Goal: Information Seeking & Learning: Learn about a topic

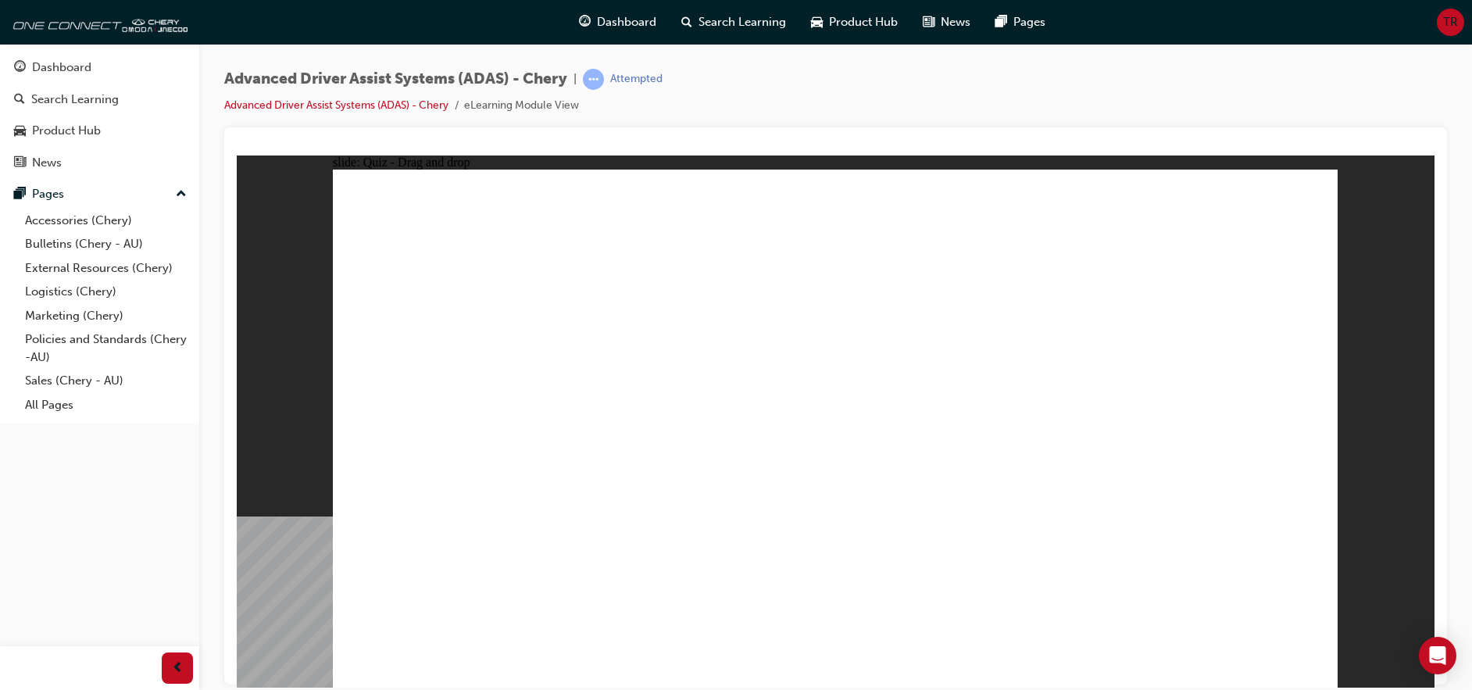
drag, startPoint x: 866, startPoint y: 223, endPoint x: 642, endPoint y: 499, distance: 356.0
drag, startPoint x: 969, startPoint y: 227, endPoint x: 575, endPoint y: 501, distance: 479.7
drag, startPoint x: 1079, startPoint y: 223, endPoint x: 684, endPoint y: 510, distance: 488.1
drag, startPoint x: 1197, startPoint y: 225, endPoint x: 1072, endPoint y: 365, distance: 187.0
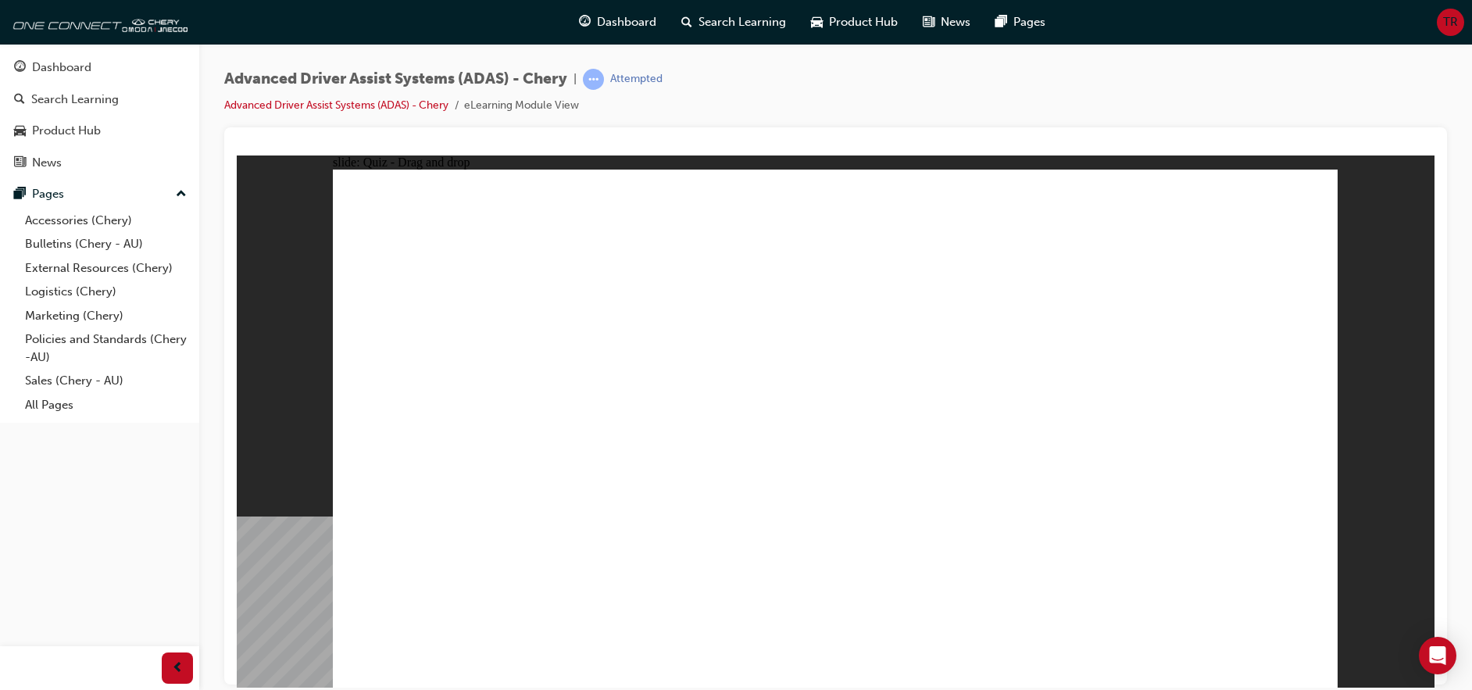
drag, startPoint x: 1180, startPoint y: 219, endPoint x: 703, endPoint y: 511, distance: 559.2
drag, startPoint x: 826, startPoint y: 266, endPoint x: 676, endPoint y: 534, distance: 308.1
drag, startPoint x: 975, startPoint y: 269, endPoint x: 636, endPoint y: 530, distance: 428.2
drag, startPoint x: 1082, startPoint y: 267, endPoint x: 872, endPoint y: 499, distance: 312.5
drag, startPoint x: 1150, startPoint y: 266, endPoint x: 1106, endPoint y: 323, distance: 72.5
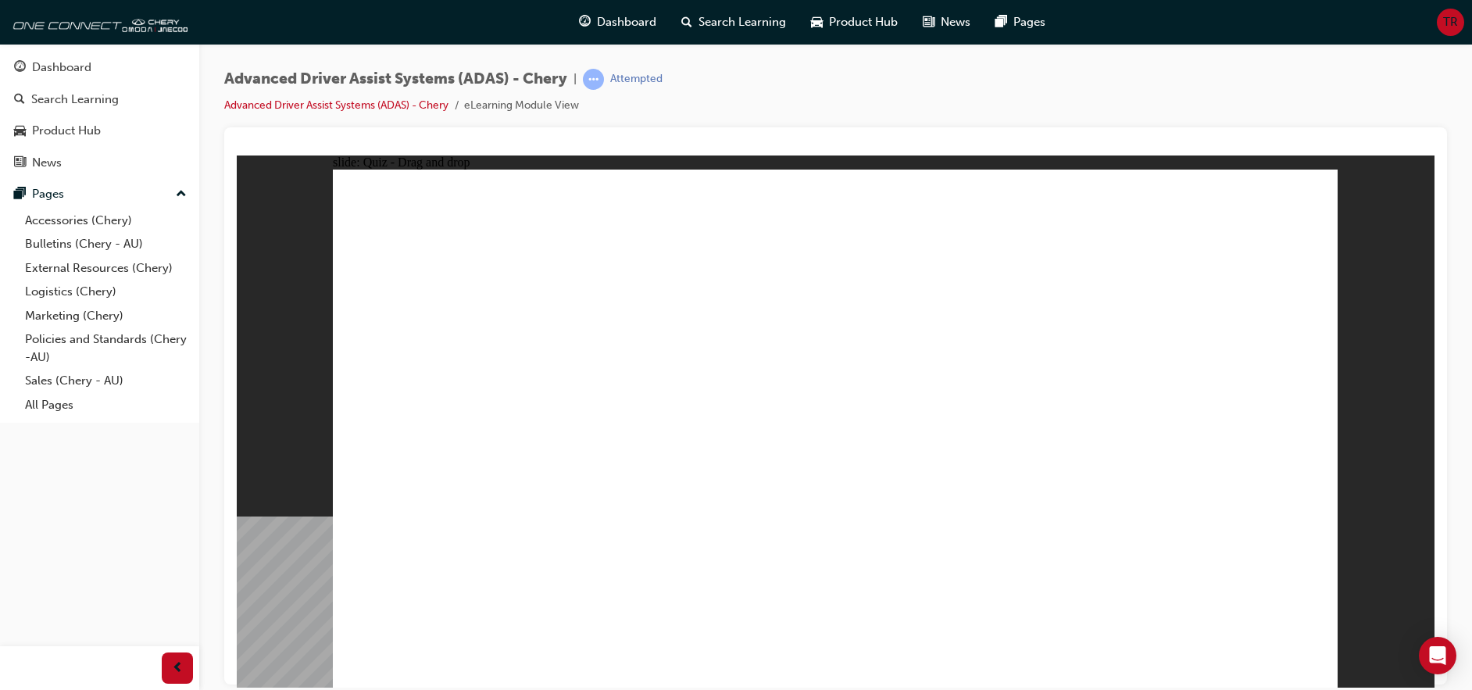
drag, startPoint x: 1175, startPoint y: 259, endPoint x: 650, endPoint y: 519, distance: 585.8
drag, startPoint x: 871, startPoint y: 497, endPoint x: 749, endPoint y: 522, distance: 124.4
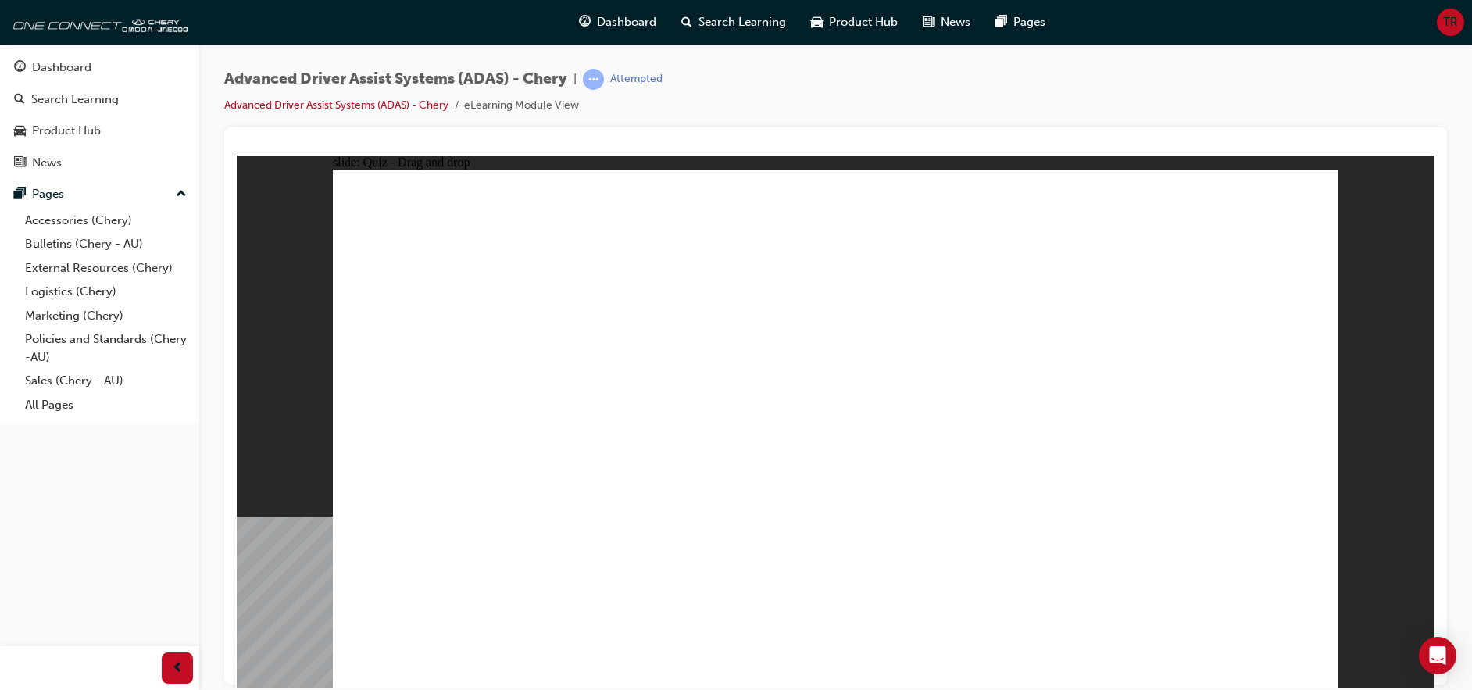
drag, startPoint x: 765, startPoint y: 583, endPoint x: 836, endPoint y: 265, distance: 325.6
drag, startPoint x: 613, startPoint y: 580, endPoint x: 861, endPoint y: 316, distance: 362.0
drag, startPoint x: 921, startPoint y: 562, endPoint x: 1194, endPoint y: 225, distance: 434.3
drag, startPoint x: 1106, startPoint y: 592, endPoint x: 1198, endPoint y: 291, distance: 314.5
drag, startPoint x: 434, startPoint y: 576, endPoint x: 1117, endPoint y: 277, distance: 745.4
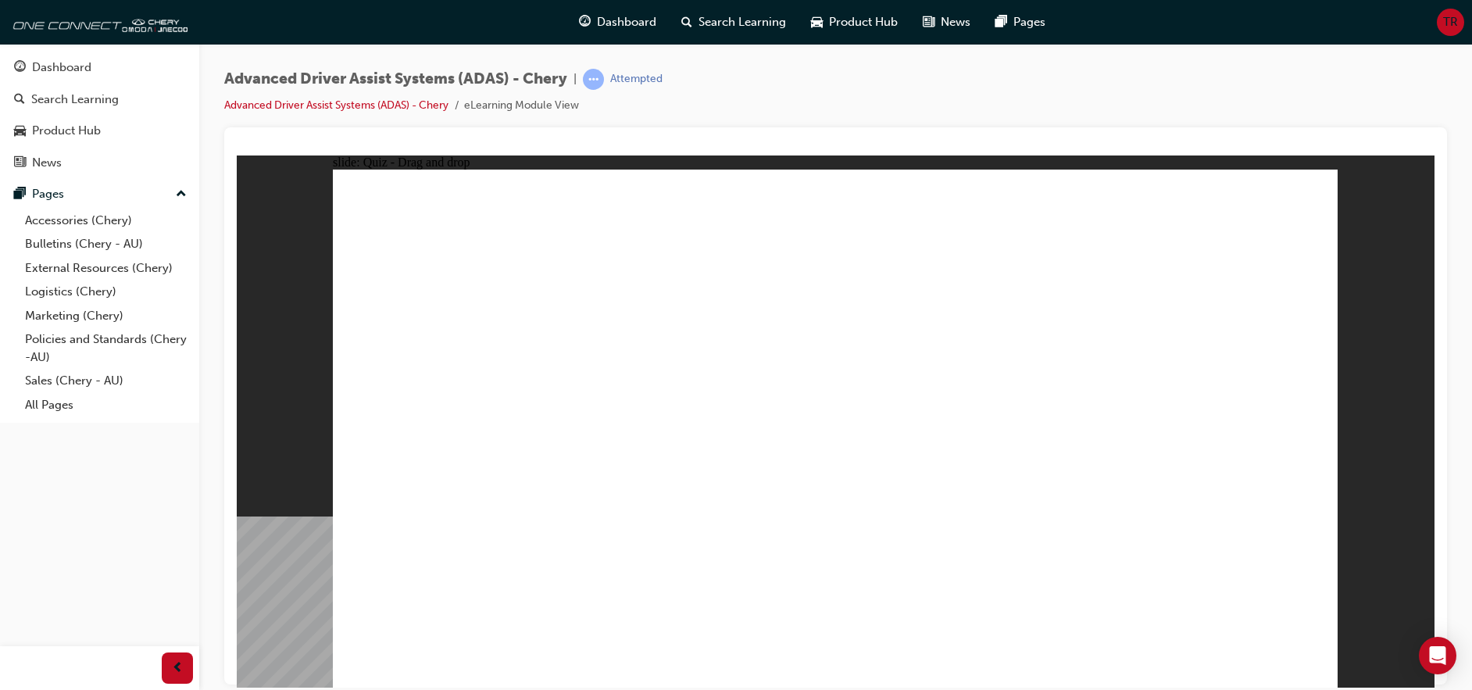
checkbox input "true"
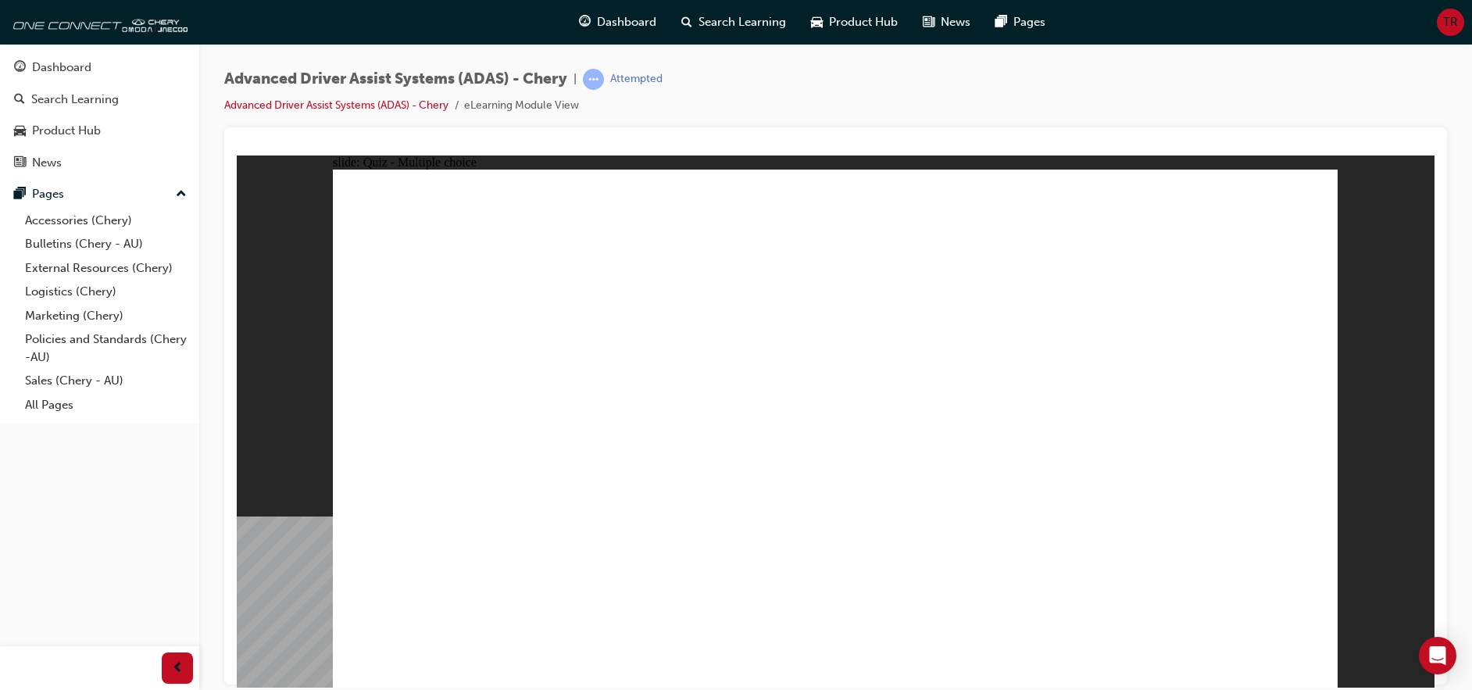
checkbox input "true"
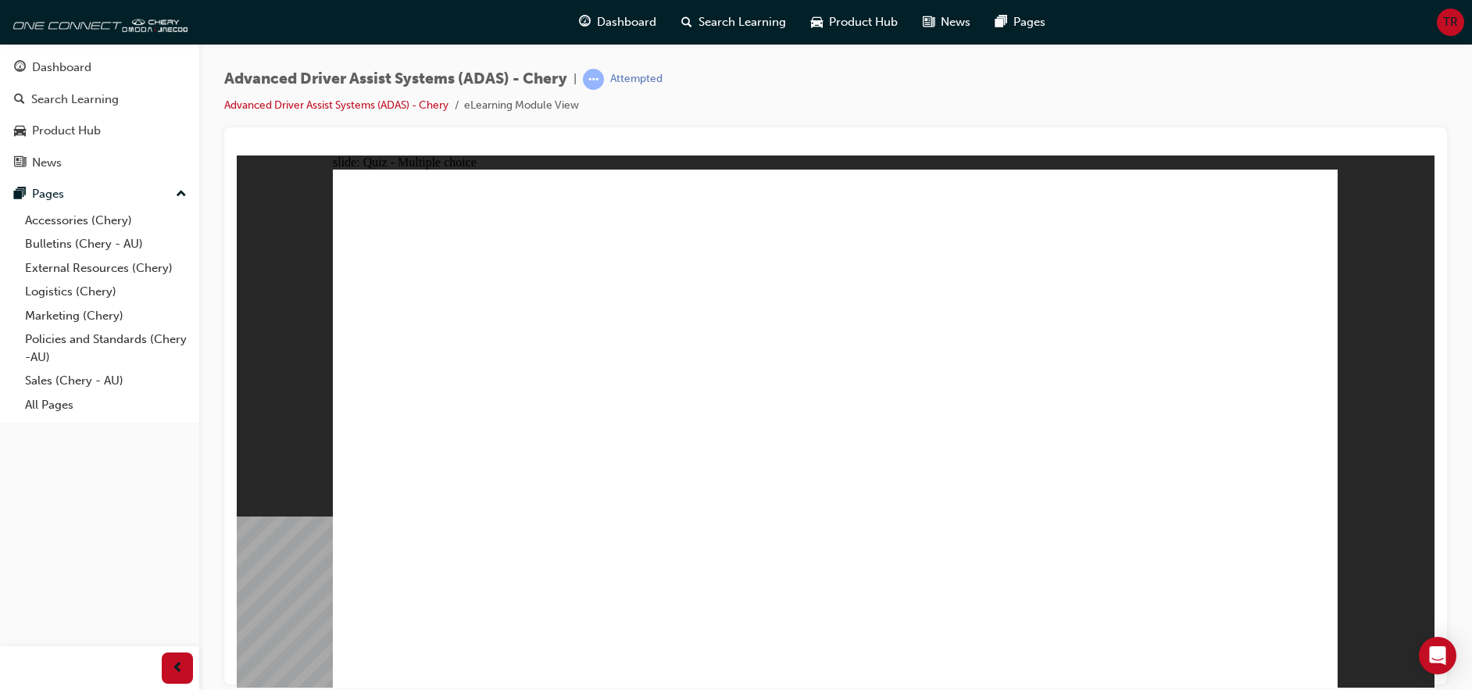
checkbox input "true"
drag, startPoint x: 882, startPoint y: 517, endPoint x: 872, endPoint y: 513, distance: 10.9
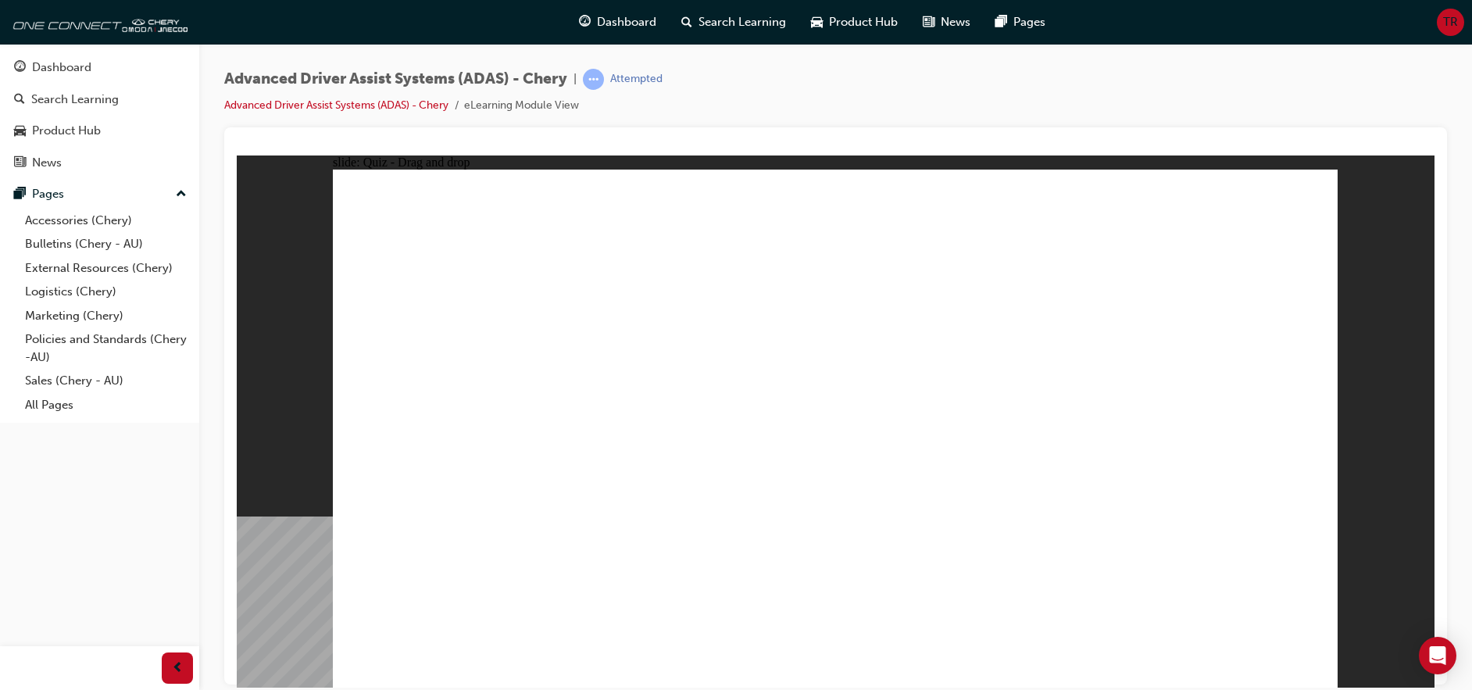
drag, startPoint x: 851, startPoint y: 214, endPoint x: 674, endPoint y: 517, distance: 351.1
drag, startPoint x: 933, startPoint y: 227, endPoint x: 669, endPoint y: 523, distance: 397.2
drag, startPoint x: 833, startPoint y: 255, endPoint x: 644, endPoint y: 506, distance: 315.1
drag, startPoint x: 981, startPoint y: 266, endPoint x: 754, endPoint y: 511, distance: 333.8
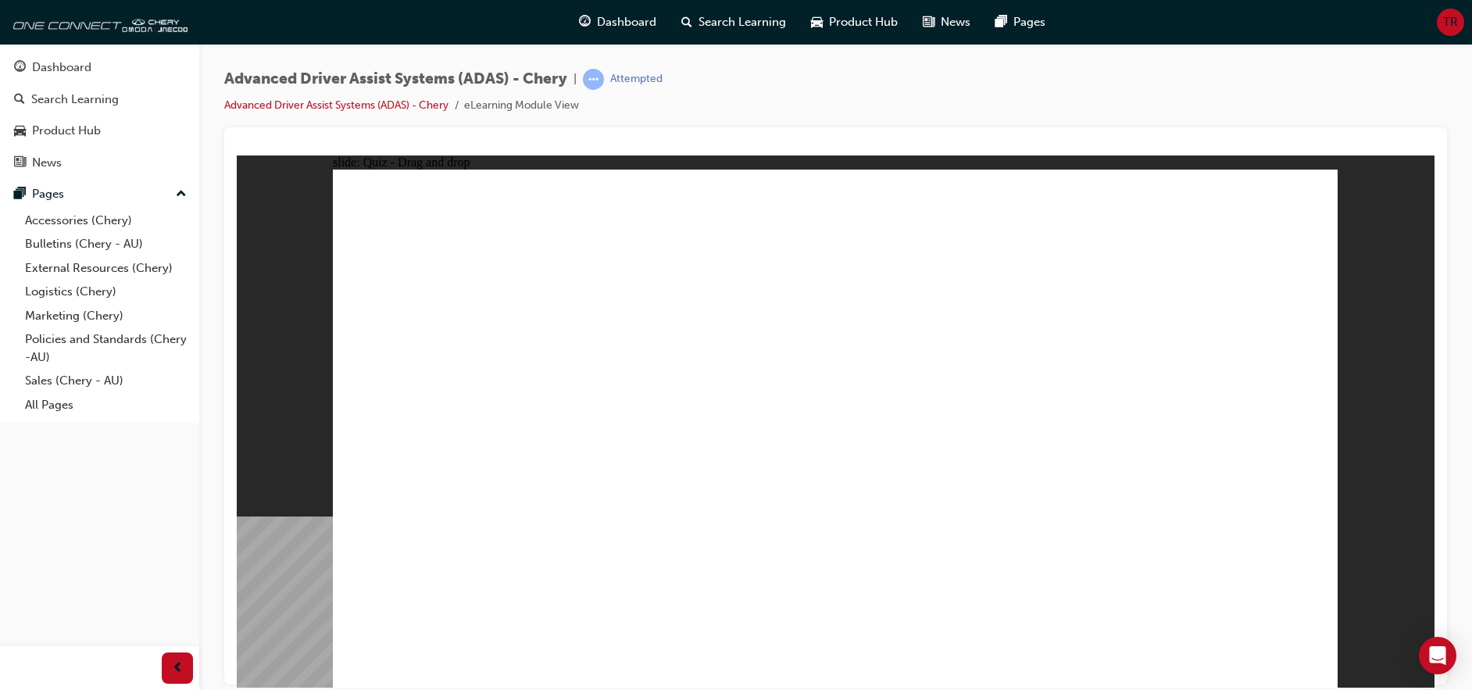
drag, startPoint x: 1058, startPoint y: 219, endPoint x: 635, endPoint y: 529, distance: 523.7
drag, startPoint x: 1046, startPoint y: 275, endPoint x: 890, endPoint y: 482, distance: 258.9
drag, startPoint x: 1152, startPoint y: 273, endPoint x: 614, endPoint y: 548, distance: 604.7
drag, startPoint x: 1151, startPoint y: 223, endPoint x: 631, endPoint y: 532, distance: 604.8
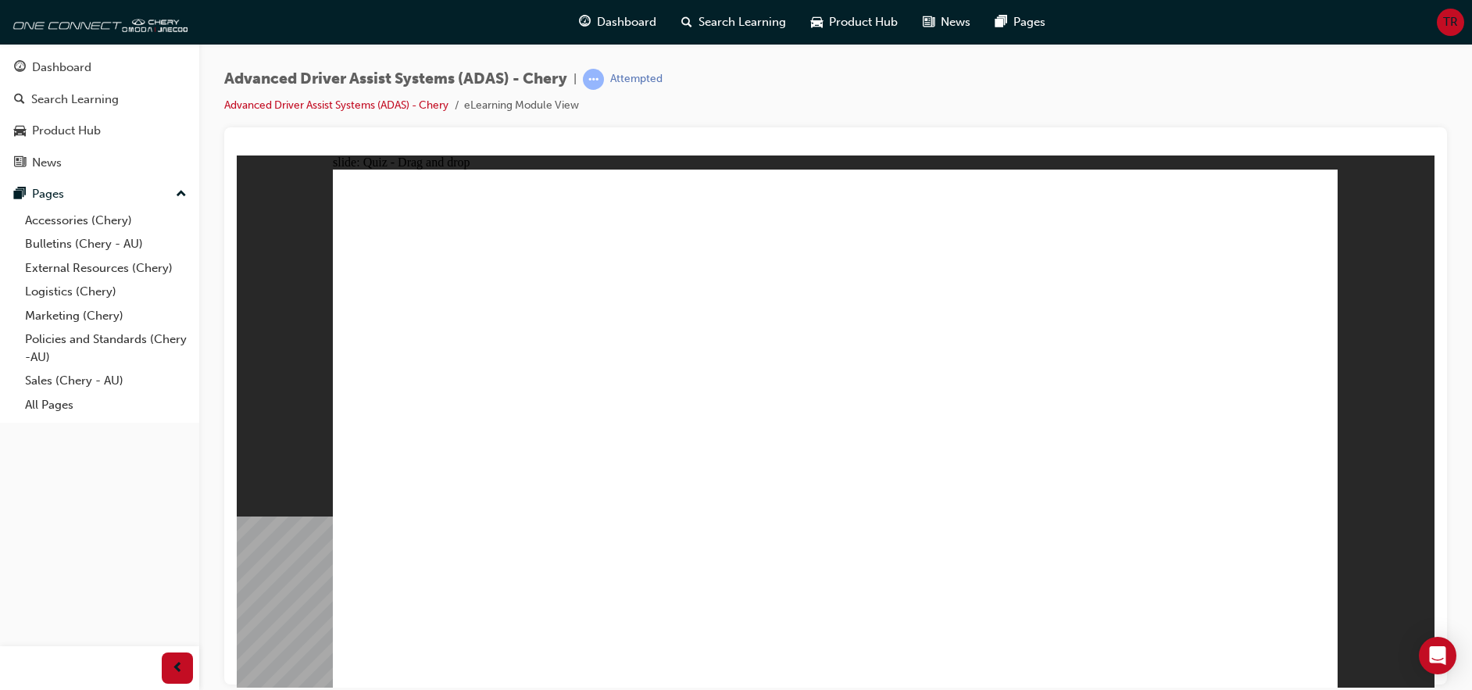
drag, startPoint x: 801, startPoint y: 581, endPoint x: 823, endPoint y: 321, distance: 261.0
drag, startPoint x: 664, startPoint y: 582, endPoint x: 852, endPoint y: 264, distance: 369.5
drag, startPoint x: 491, startPoint y: 581, endPoint x: 1174, endPoint y: 266, distance: 751.8
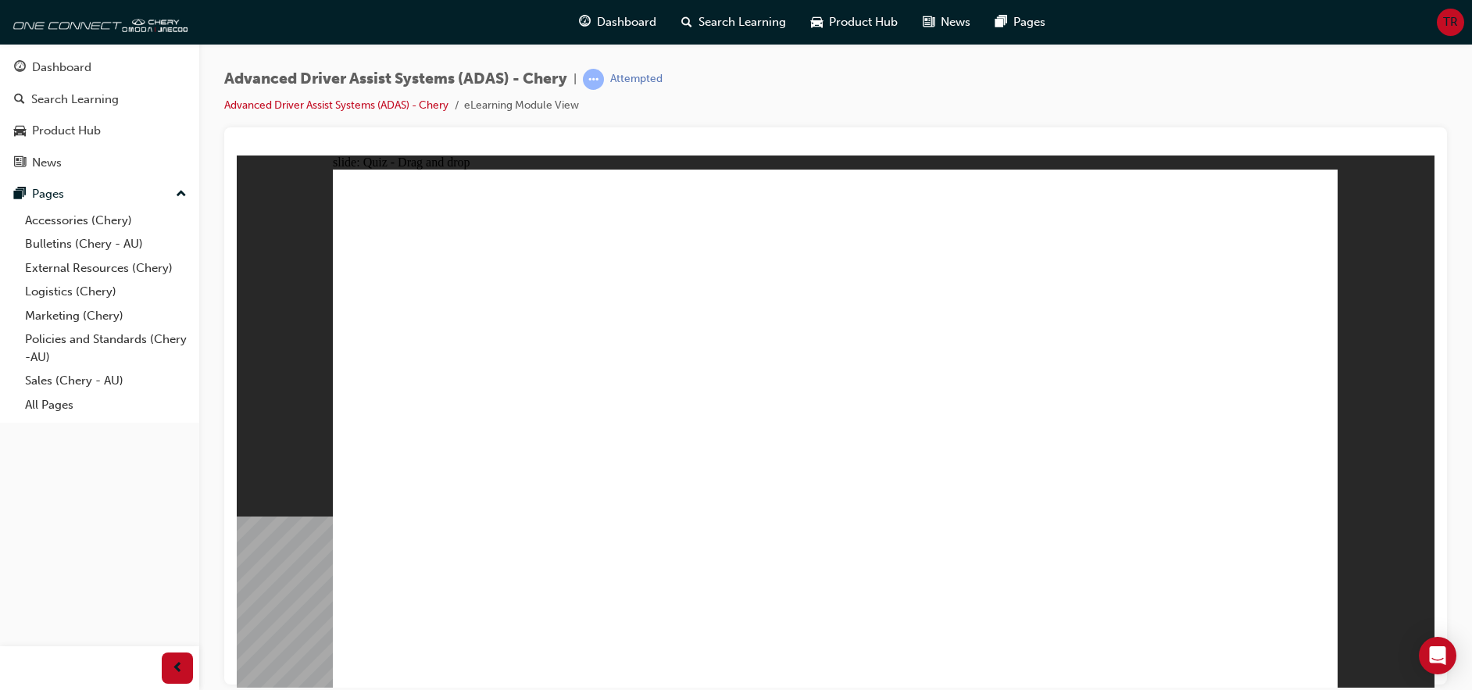
drag, startPoint x: 946, startPoint y: 574, endPoint x: 1183, endPoint y: 358, distance: 320.7
drag, startPoint x: 1105, startPoint y: 566, endPoint x: 1135, endPoint y: 405, distance: 164.4
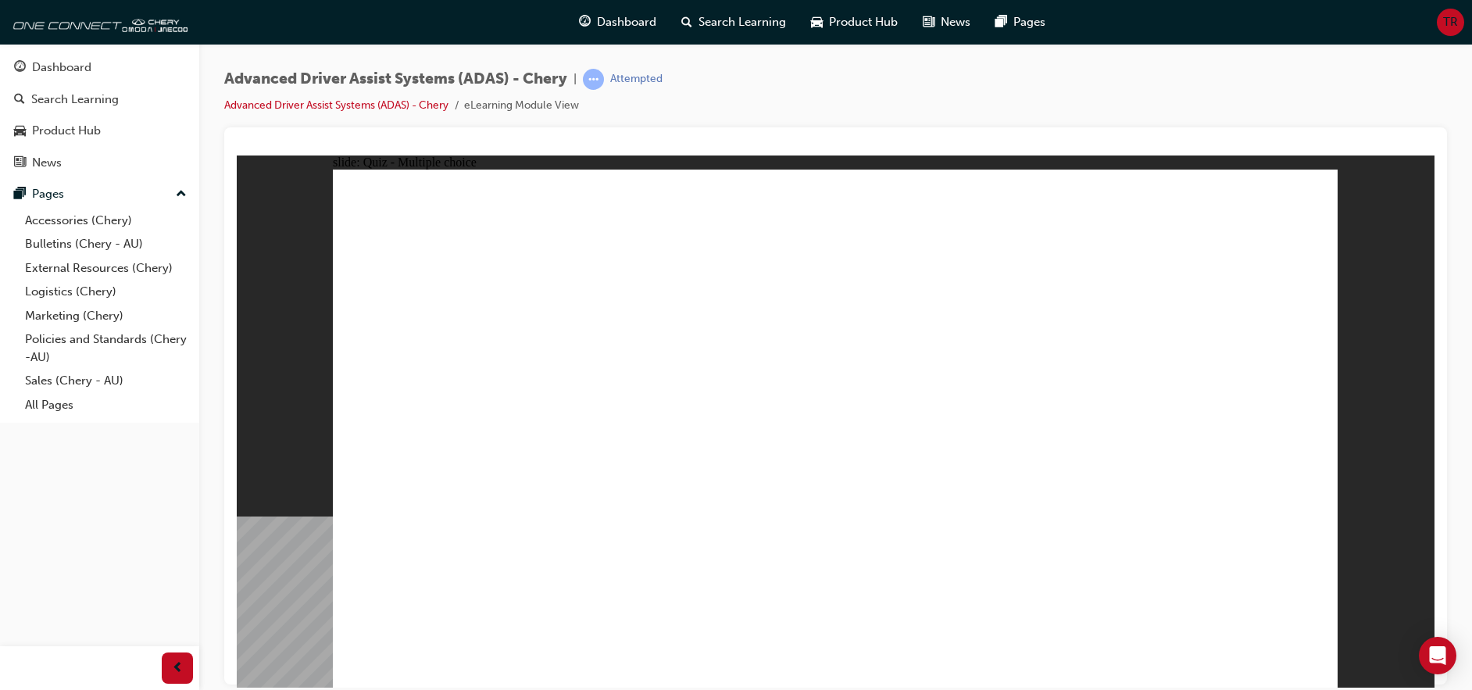
checkbox input "true"
drag, startPoint x: 998, startPoint y: 396, endPoint x: 1002, endPoint y: 419, distance: 23.8
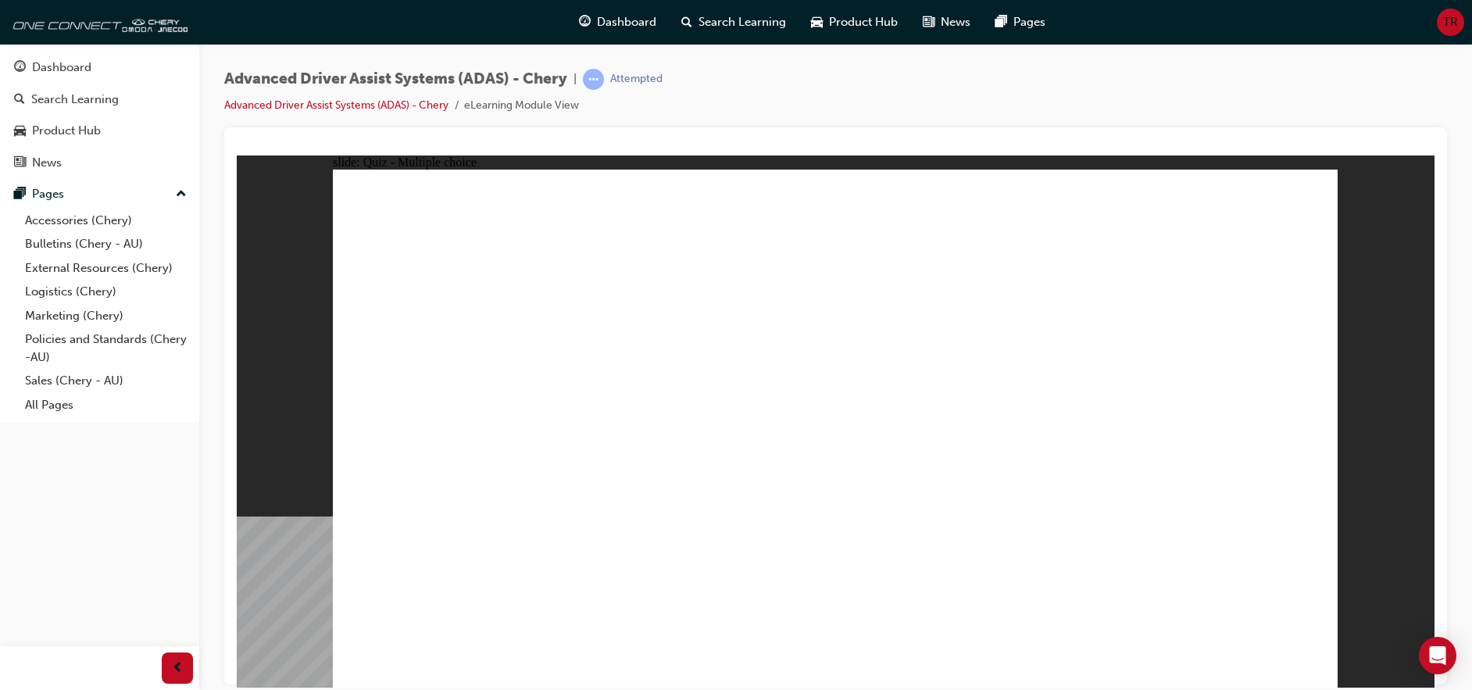
checkbox input "true"
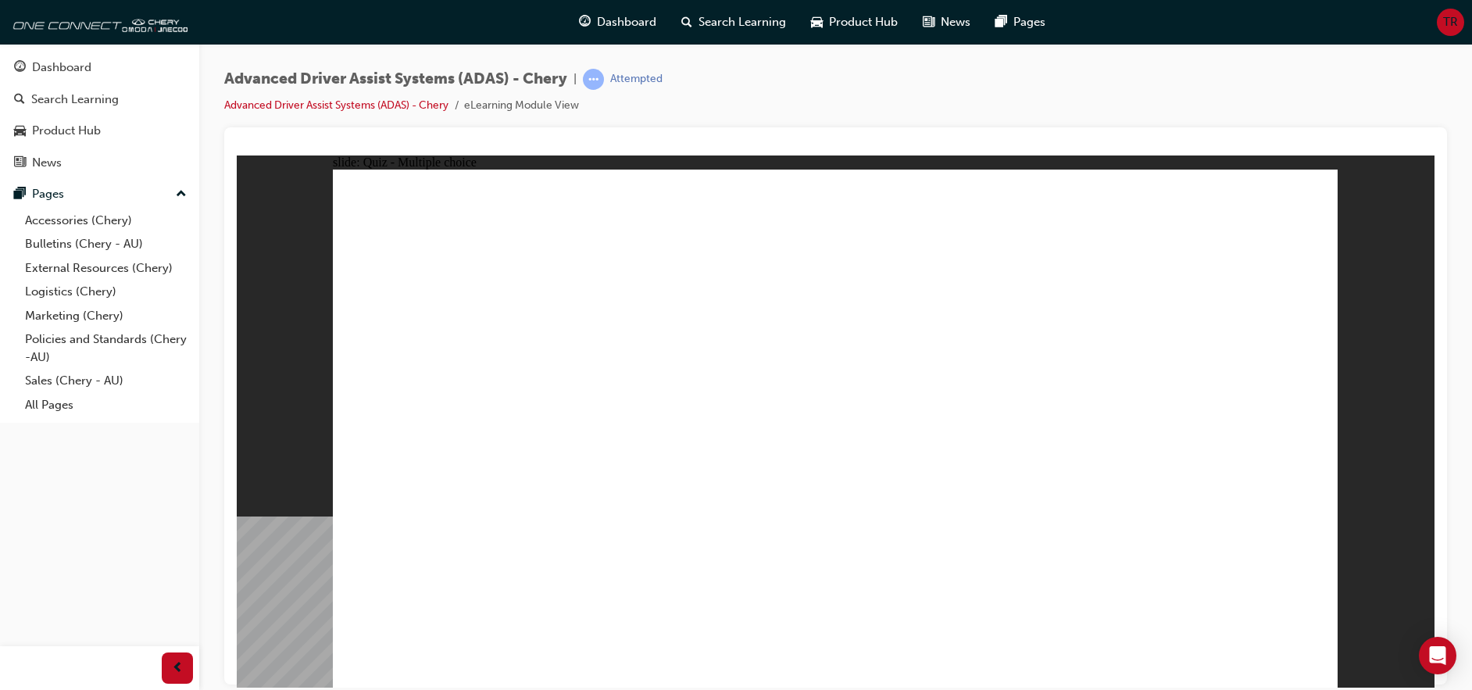
drag, startPoint x: 706, startPoint y: 494, endPoint x: 716, endPoint y: 501, distance: 12.8
drag, startPoint x: 871, startPoint y: 220, endPoint x: 568, endPoint y: 501, distance: 412.9
drag, startPoint x: 964, startPoint y: 235, endPoint x: 639, endPoint y: 493, distance: 414.8
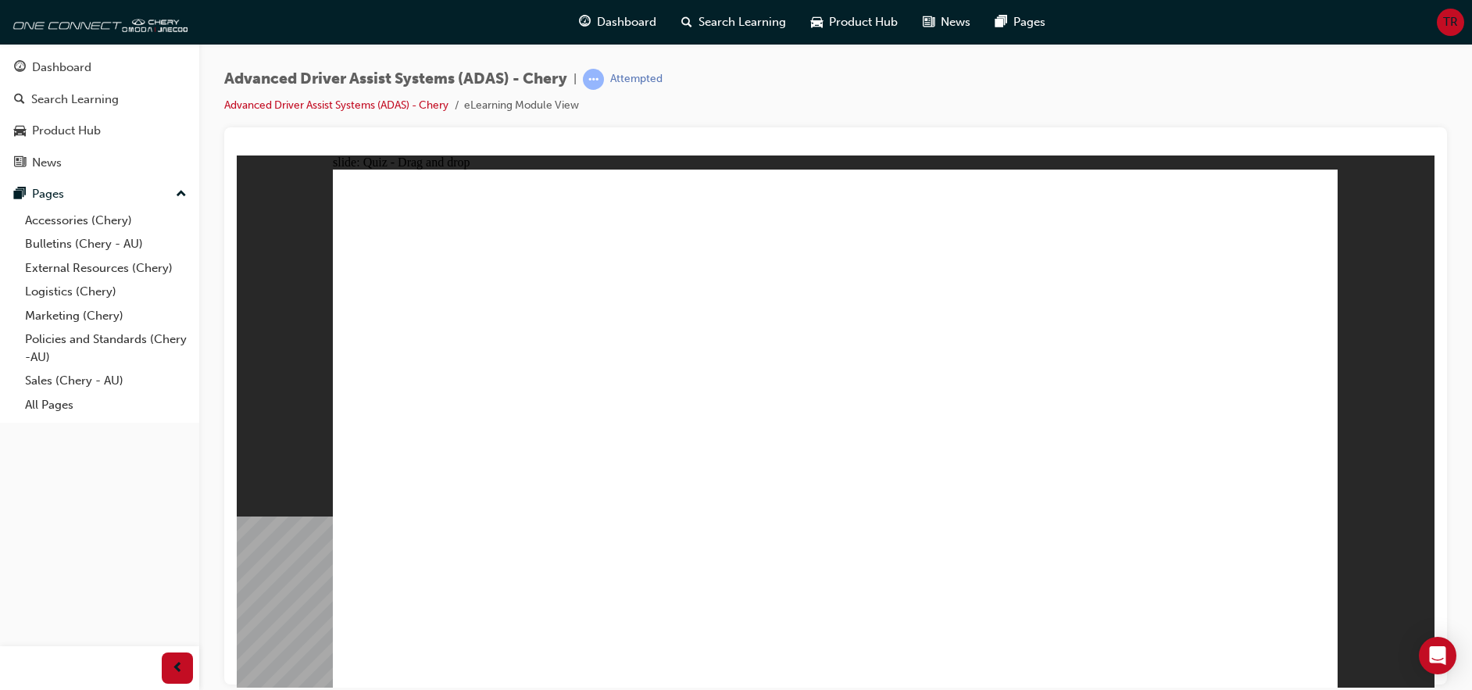
drag, startPoint x: 1055, startPoint y: 223, endPoint x: 601, endPoint y: 483, distance: 523.1
drag, startPoint x: 1142, startPoint y: 228, endPoint x: 656, endPoint y: 503, distance: 558.2
drag, startPoint x: 853, startPoint y: 272, endPoint x: 426, endPoint y: 587, distance: 530.7
drag, startPoint x: 826, startPoint y: 263, endPoint x: 507, endPoint y: 504, distance: 399.9
drag, startPoint x: 962, startPoint y: 257, endPoint x: 573, endPoint y: 531, distance: 475.9
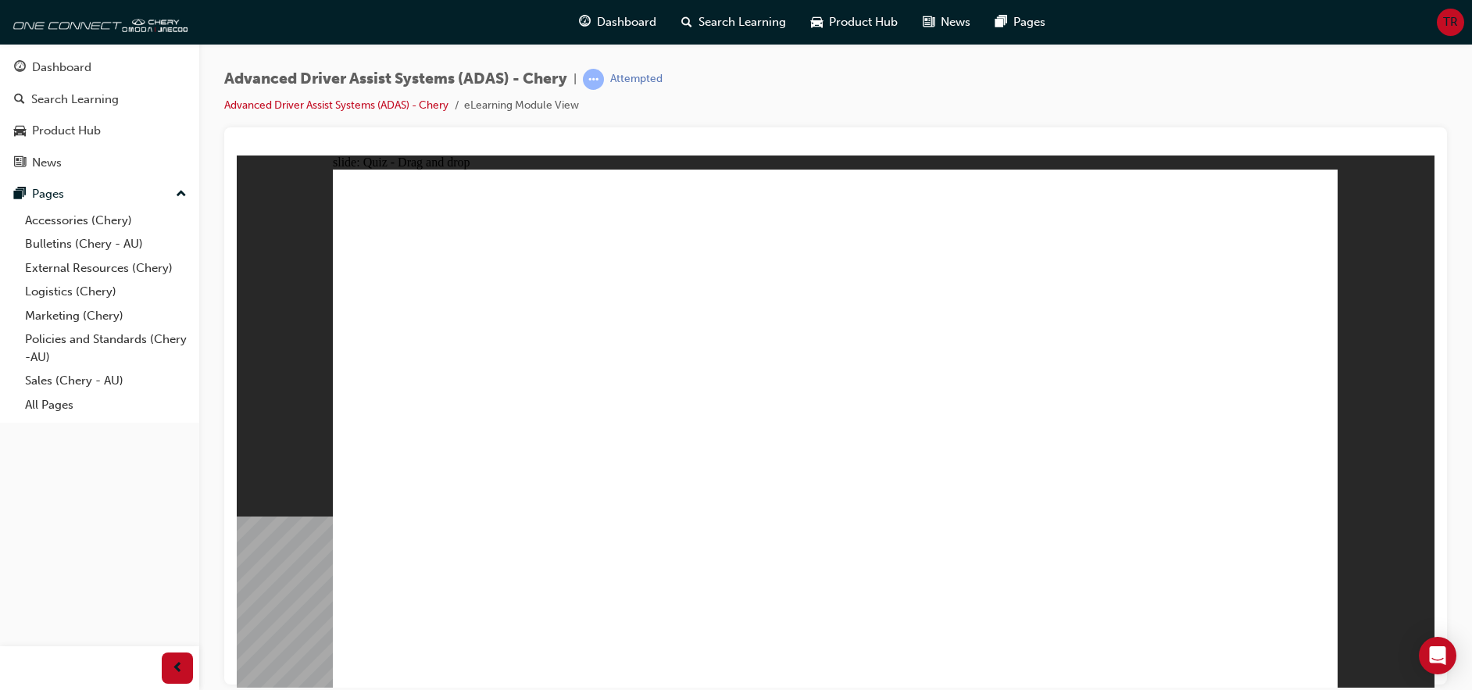
drag, startPoint x: 1198, startPoint y: 261, endPoint x: 634, endPoint y: 516, distance: 618.8
drag, startPoint x: 620, startPoint y: 523, endPoint x: 868, endPoint y: 545, distance: 248.6
drag, startPoint x: 1078, startPoint y: 264, endPoint x: 676, endPoint y: 531, distance: 482.9
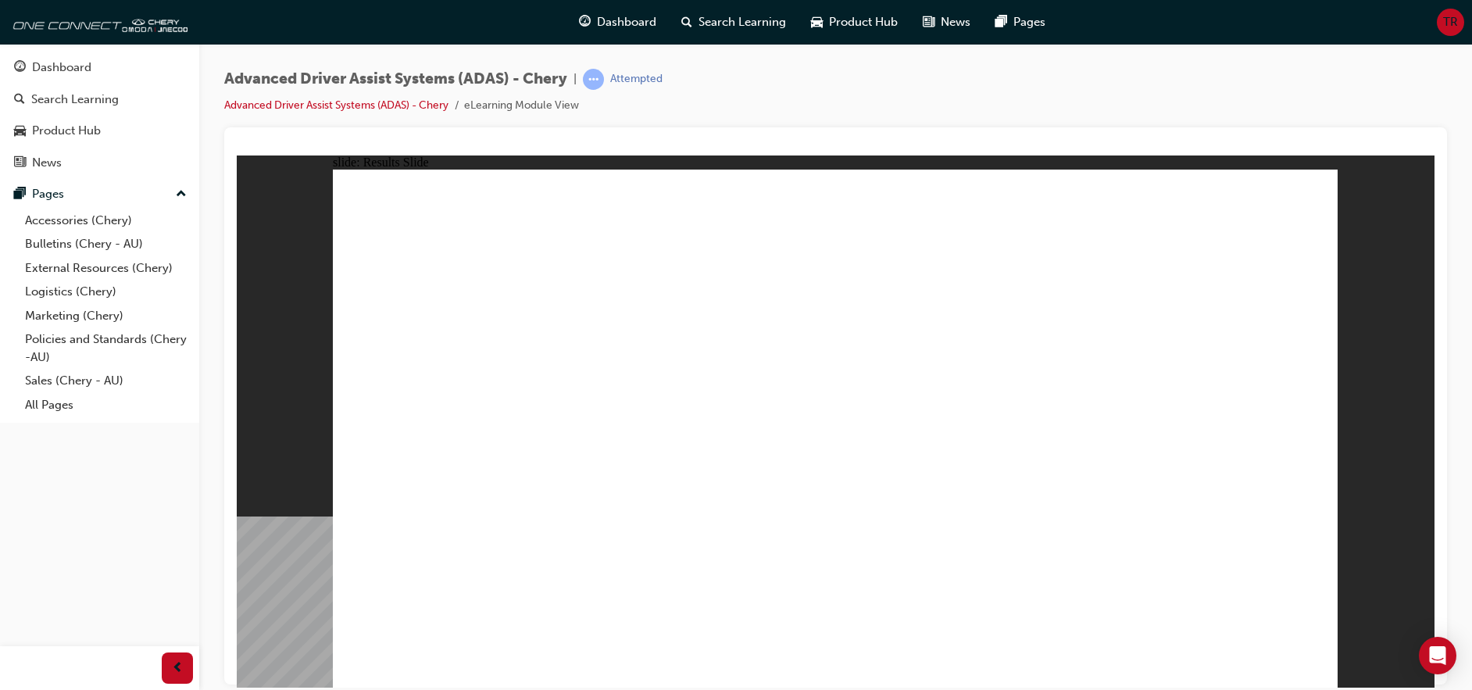
drag, startPoint x: 808, startPoint y: 591, endPoint x: 827, endPoint y: 277, distance: 313.8
drag, startPoint x: 606, startPoint y: 583, endPoint x: 862, endPoint y: 282, distance: 395.1
drag, startPoint x: 482, startPoint y: 580, endPoint x: 1190, endPoint y: 284, distance: 767.4
drag, startPoint x: 961, startPoint y: 576, endPoint x: 1244, endPoint y: 291, distance: 402.1
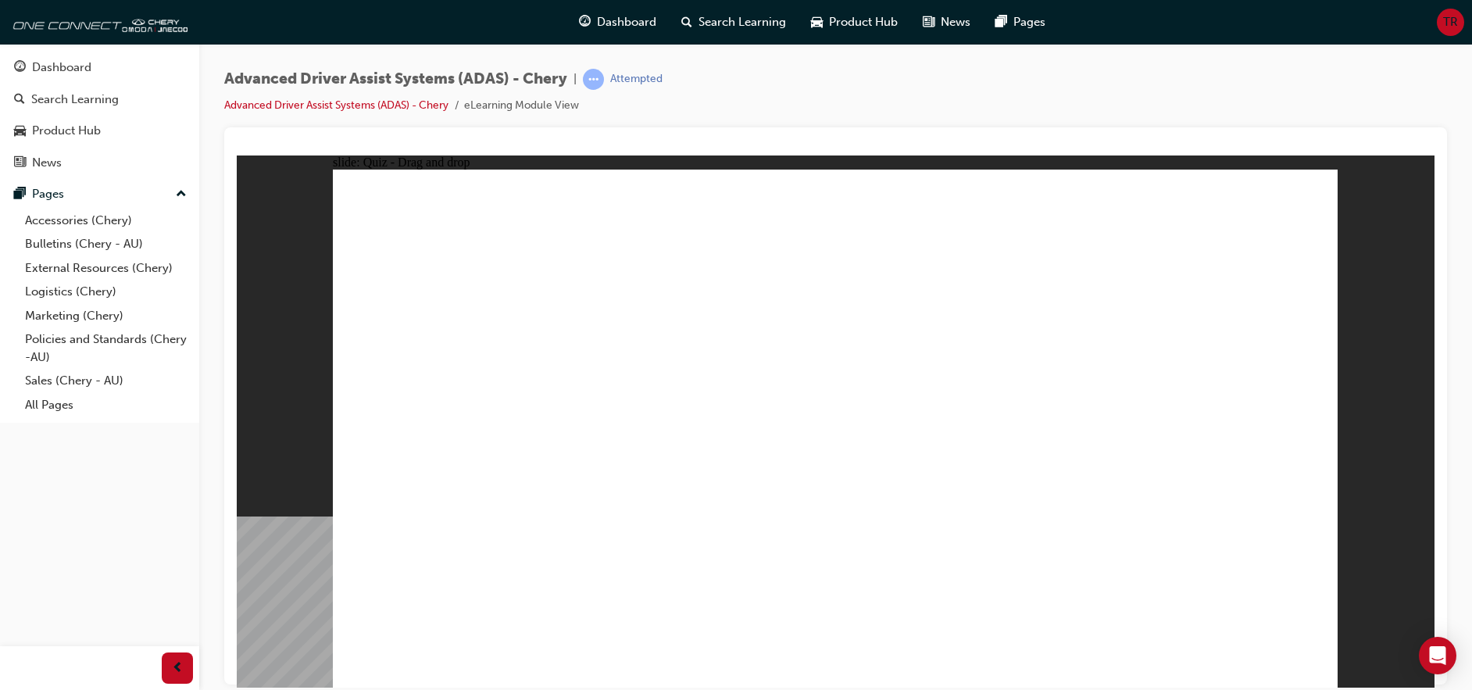
drag, startPoint x: 1137, startPoint y: 587, endPoint x: 1176, endPoint y: 342, distance: 248.4
checkbox input "true"
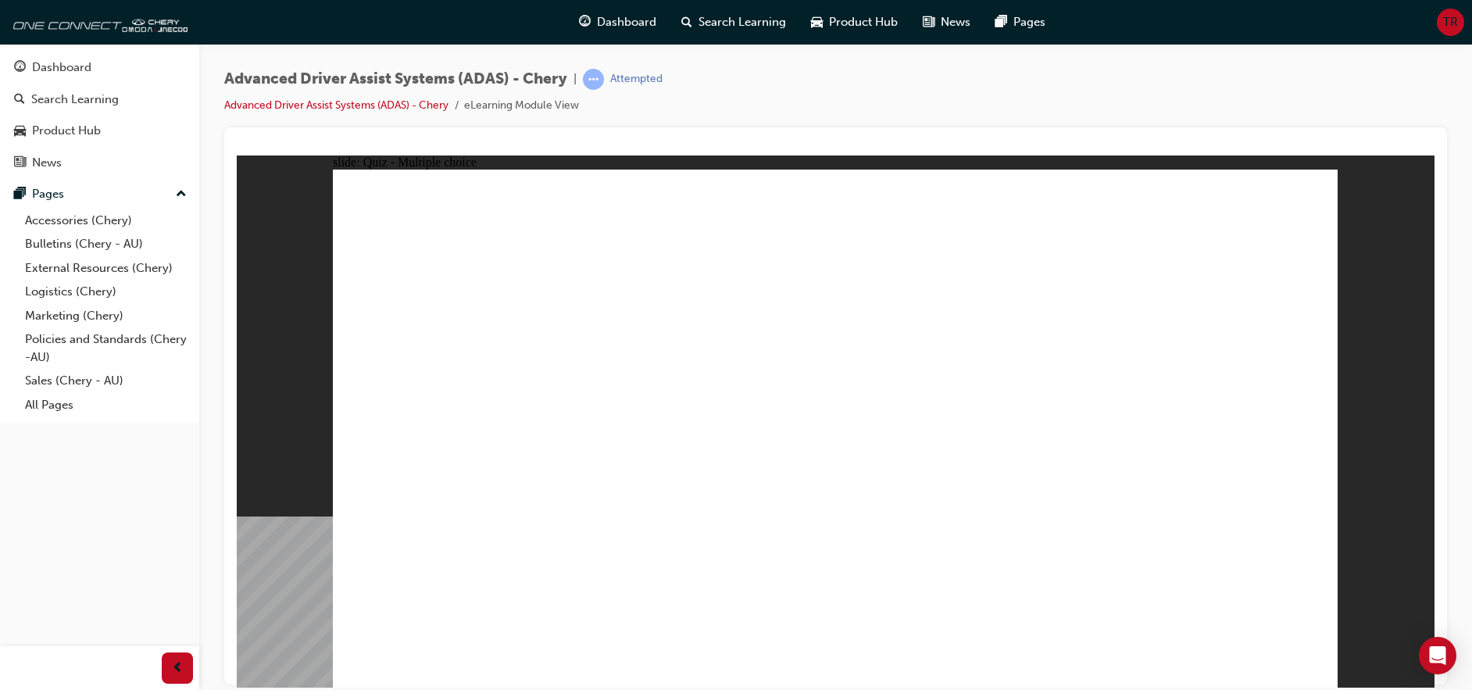
checkbox input "true"
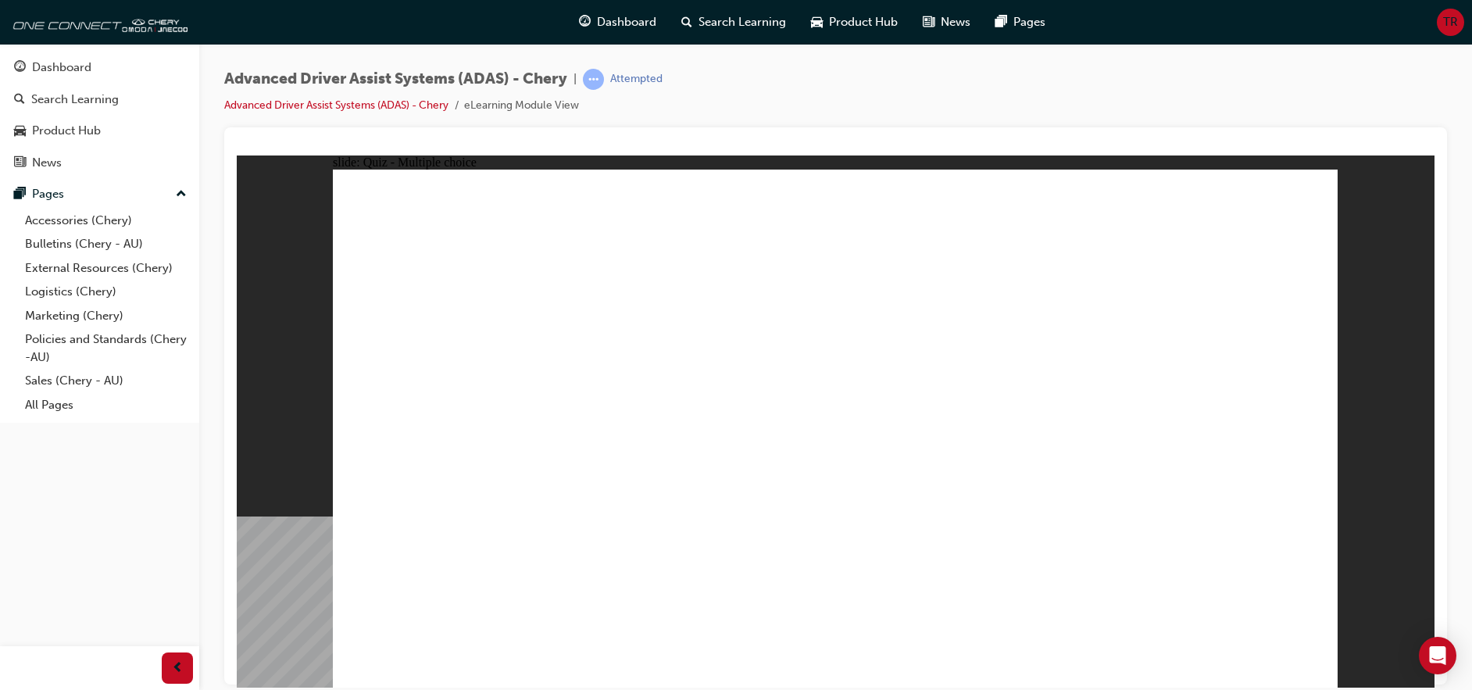
checkbox input "true"
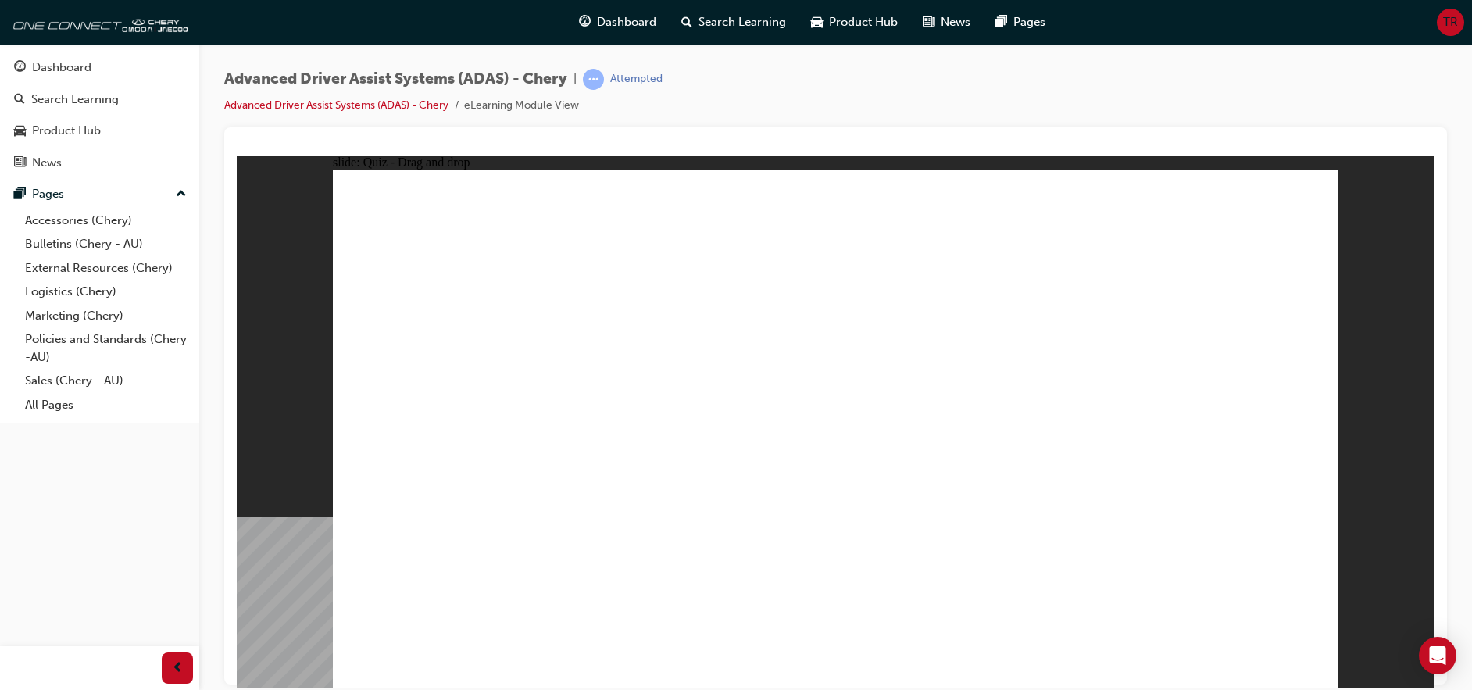
drag, startPoint x: 867, startPoint y: 223, endPoint x: 528, endPoint y: 508, distance: 442.9
drag, startPoint x: 975, startPoint y: 230, endPoint x: 598, endPoint y: 512, distance: 470.8
drag, startPoint x: 1051, startPoint y: 221, endPoint x: 636, endPoint y: 501, distance: 501.3
drag, startPoint x: 1182, startPoint y: 219, endPoint x: 708, endPoint y: 487, distance: 544.2
drag, startPoint x: 834, startPoint y: 273, endPoint x: 459, endPoint y: 530, distance: 455.2
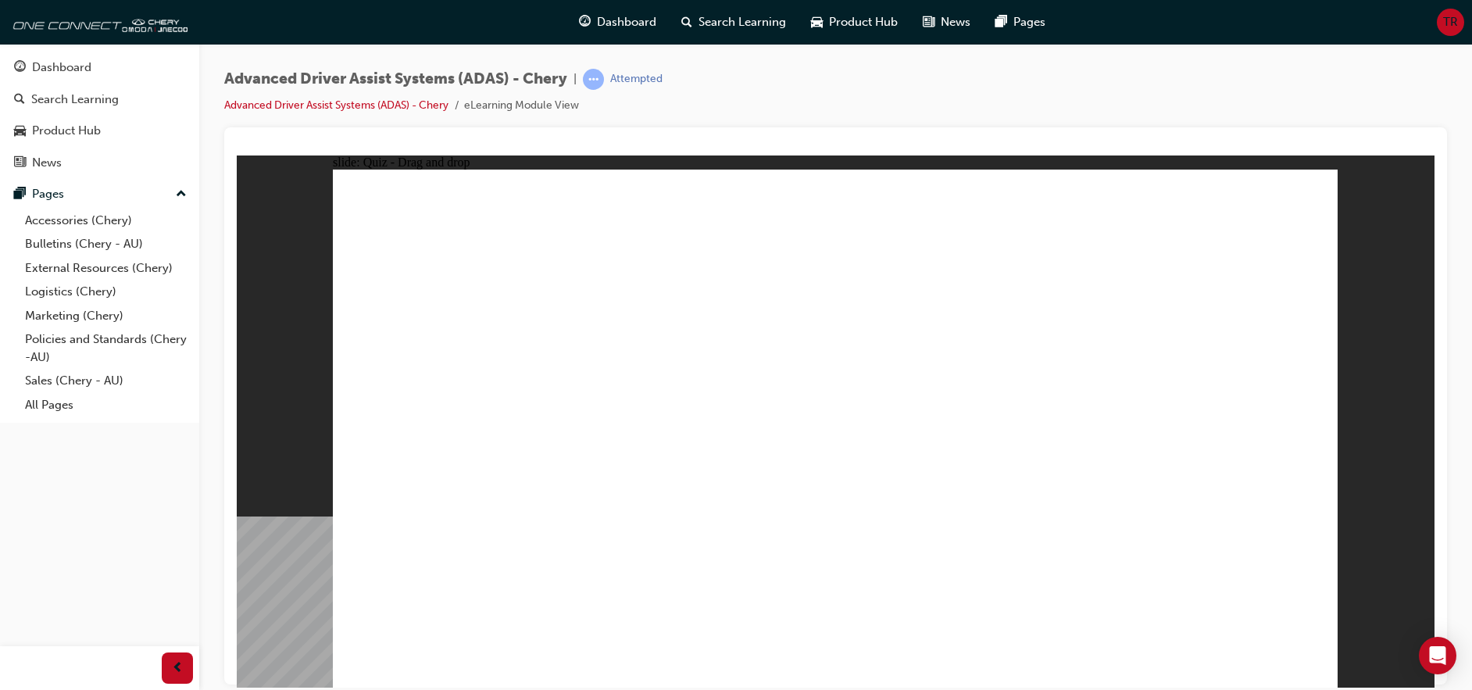
drag, startPoint x: 946, startPoint y: 275, endPoint x: 537, endPoint y: 528, distance: 480.6
drag, startPoint x: 1065, startPoint y: 274, endPoint x: 663, endPoint y: 550, distance: 487.0
drag, startPoint x: 1158, startPoint y: 277, endPoint x: 704, endPoint y: 505, distance: 507.6
drag, startPoint x: 530, startPoint y: 519, endPoint x: 923, endPoint y: 538, distance: 394.1
drag, startPoint x: 858, startPoint y: 489, endPoint x: 491, endPoint y: 523, distance: 368.7
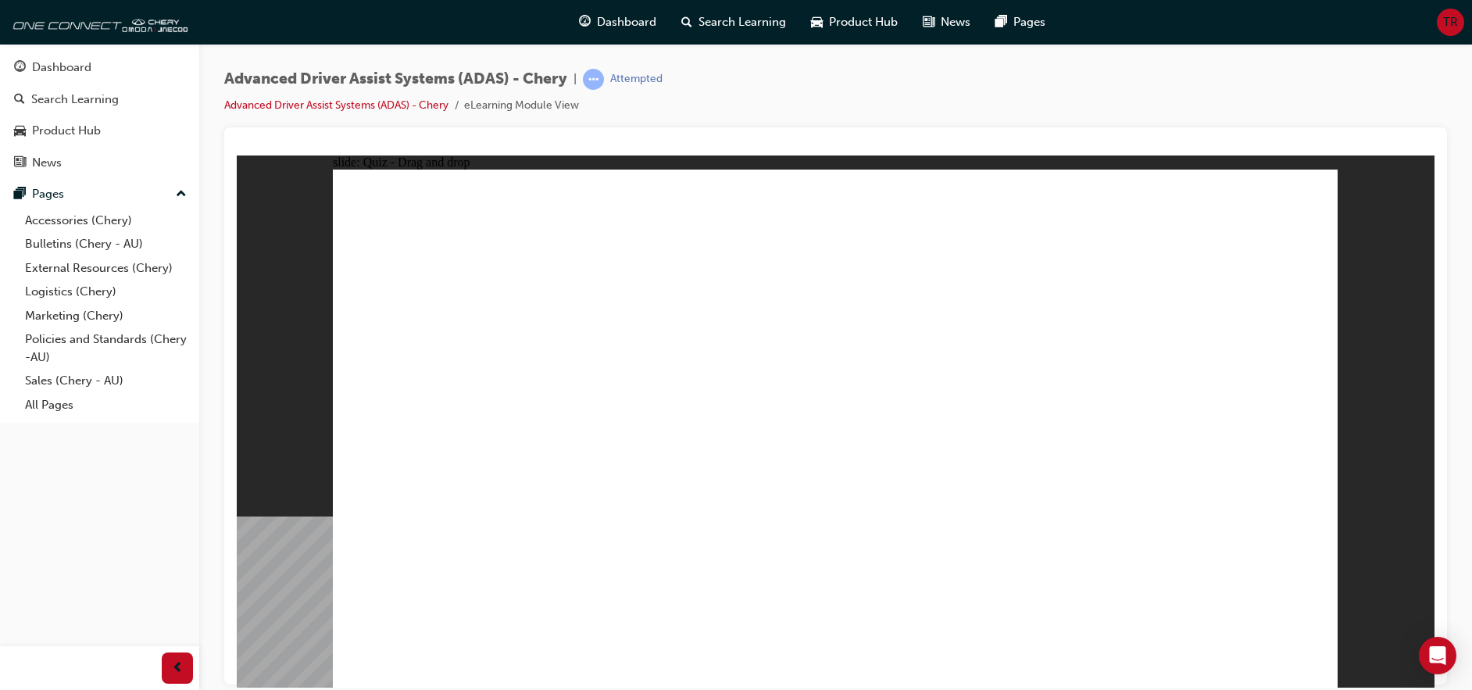
drag, startPoint x: 597, startPoint y: 487, endPoint x: 999, endPoint y: 532, distance: 404.8
drag, startPoint x: 1276, startPoint y: 598, endPoint x: 1321, endPoint y: 611, distance: 46.2
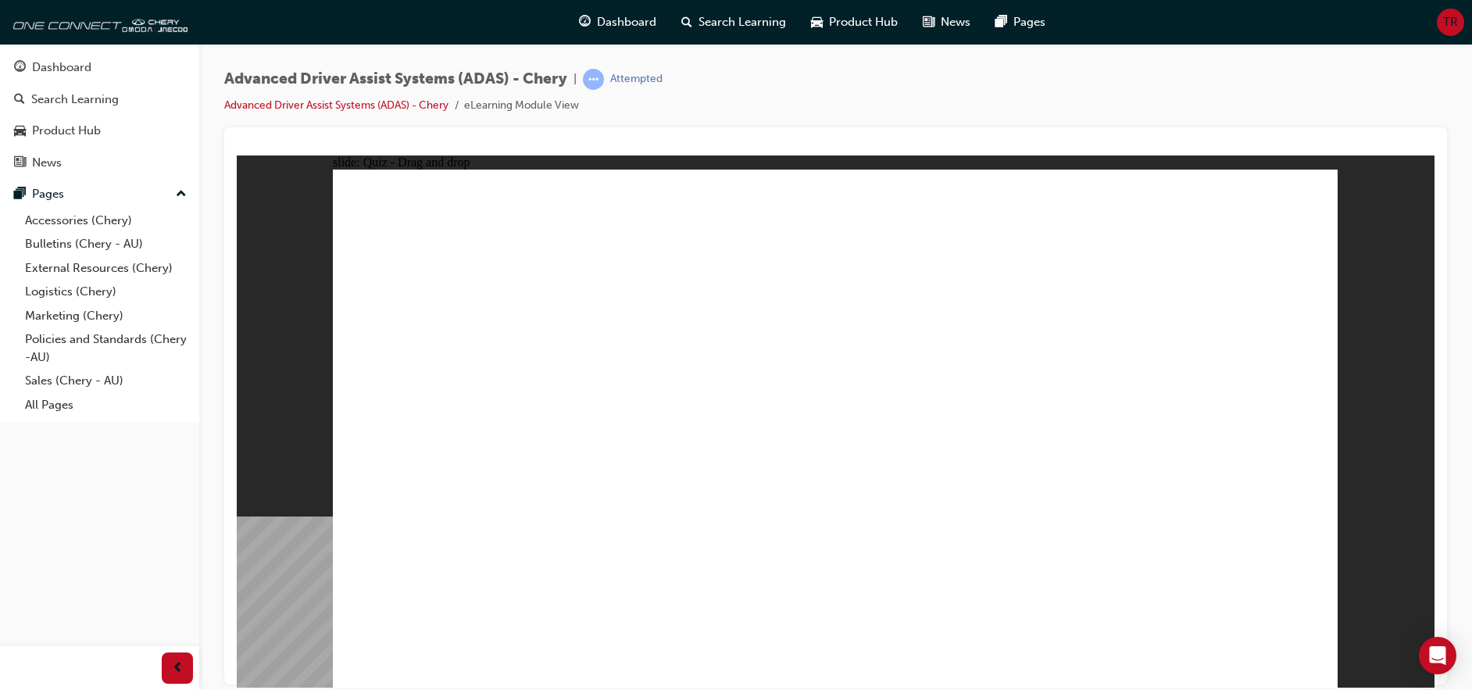
drag, startPoint x: 797, startPoint y: 553, endPoint x: 852, endPoint y: 312, distance: 246.9
drag, startPoint x: 637, startPoint y: 576, endPoint x: 851, endPoint y: 298, distance: 350.9
drag, startPoint x: 469, startPoint y: 582, endPoint x: 1205, endPoint y: 250, distance: 807.2
drag, startPoint x: 1078, startPoint y: 462, endPoint x: 1199, endPoint y: 316, distance: 189.7
drag, startPoint x: 1116, startPoint y: 573, endPoint x: 1217, endPoint y: 299, distance: 292.1
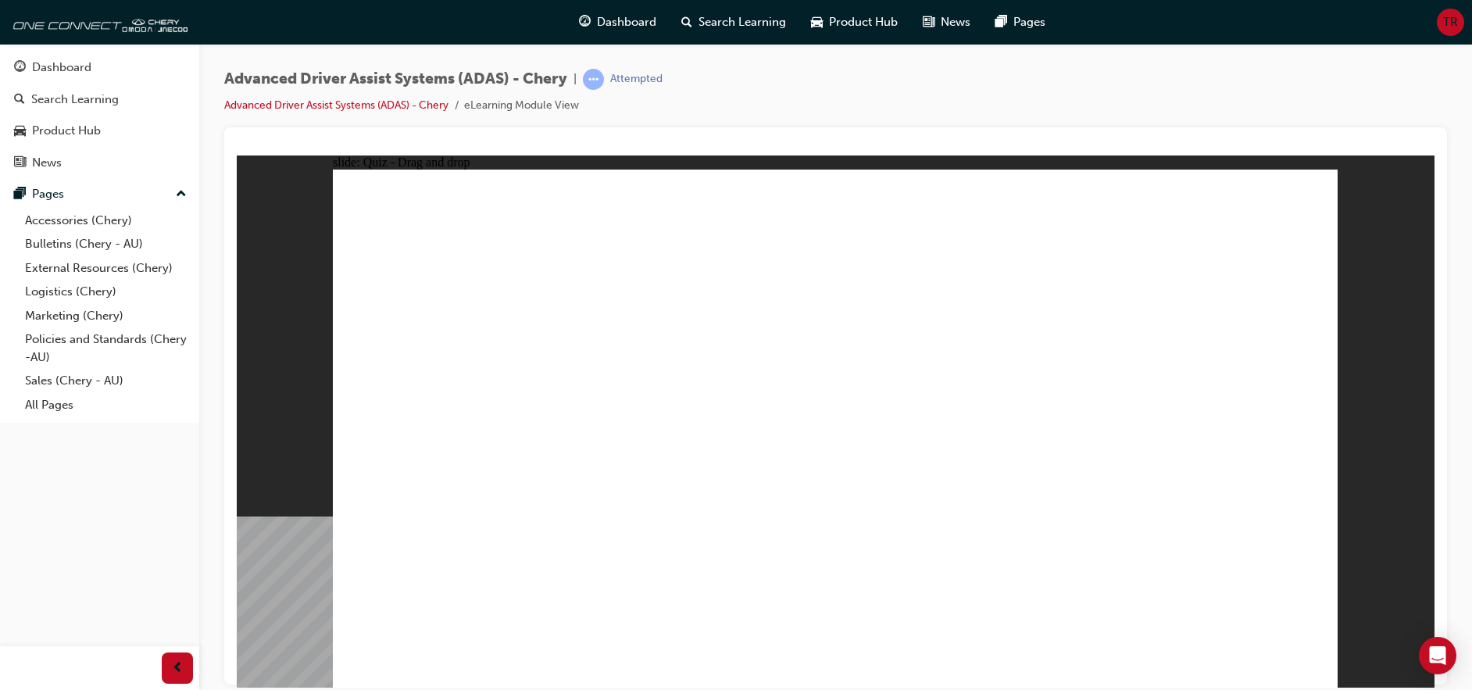
checkbox input "true"
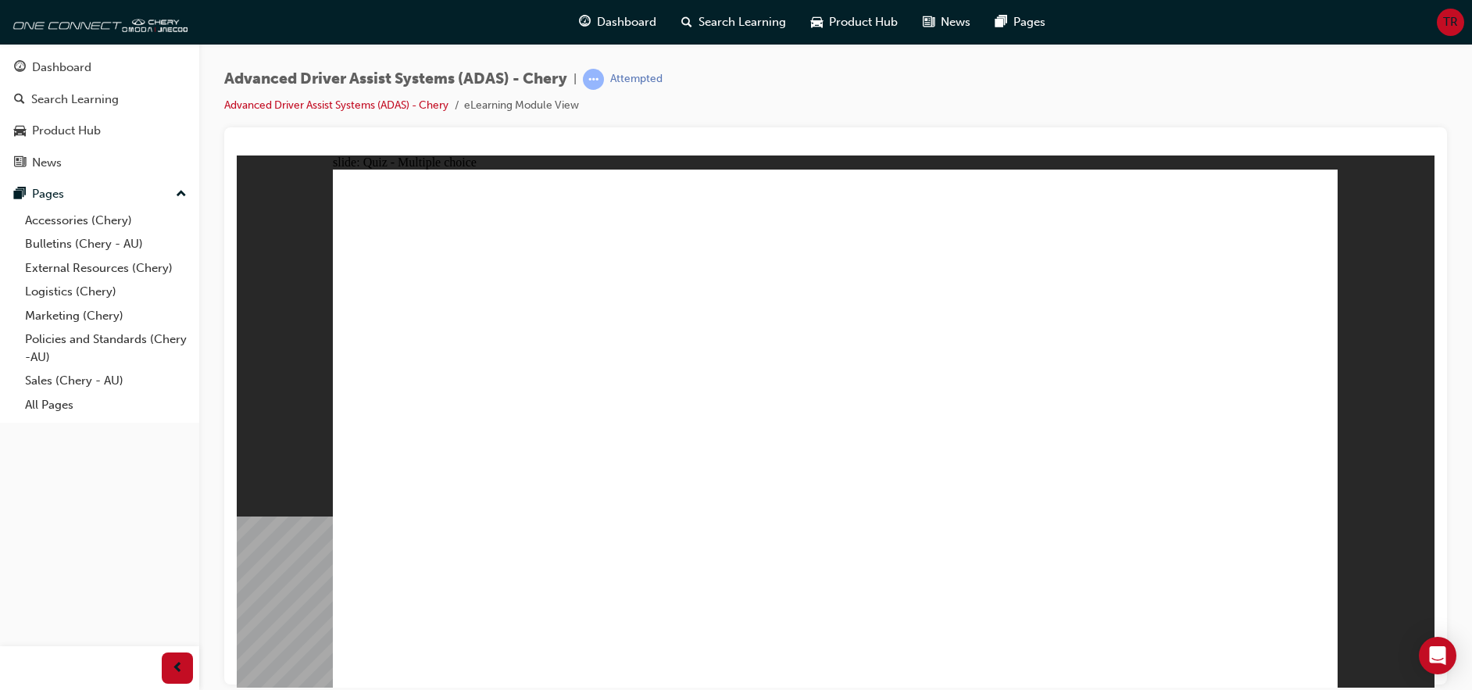
checkbox input "true"
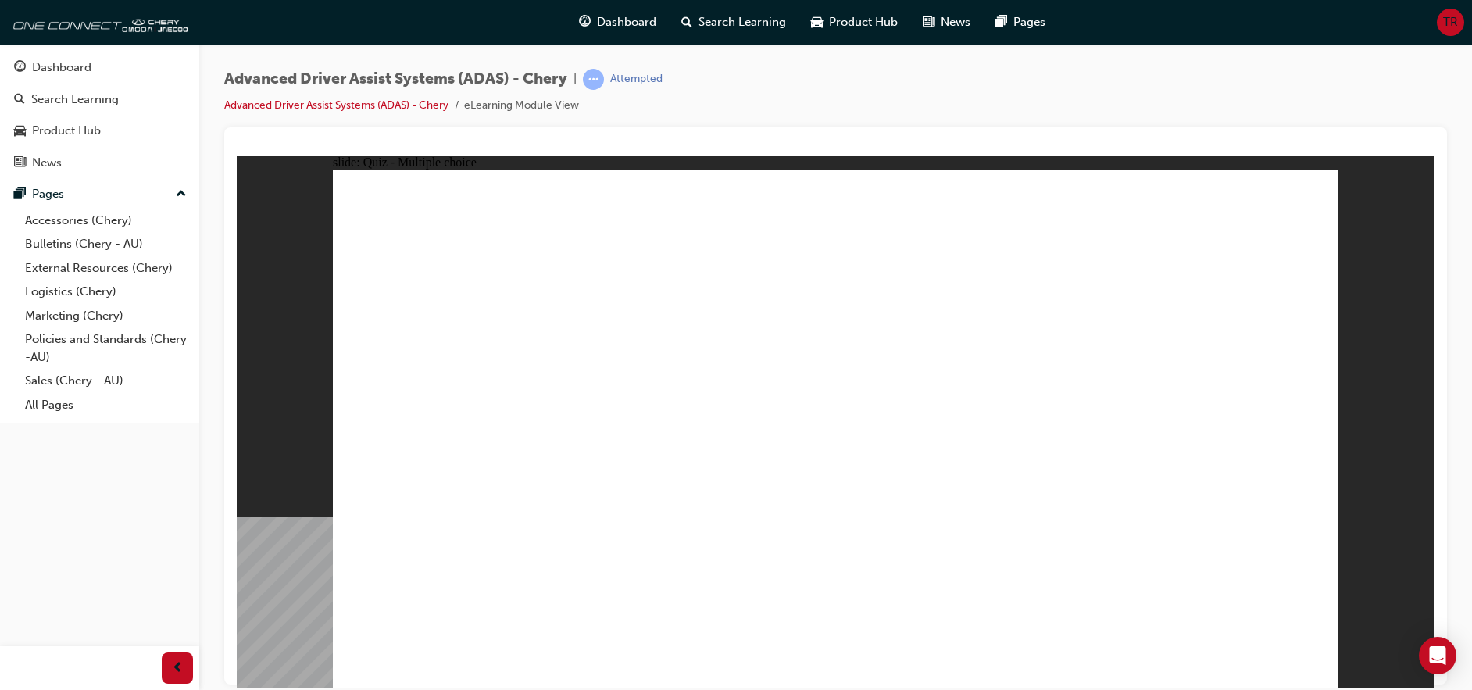
checkbox input "true"
drag, startPoint x: 974, startPoint y: 263, endPoint x: 561, endPoint y: 500, distance: 476.2
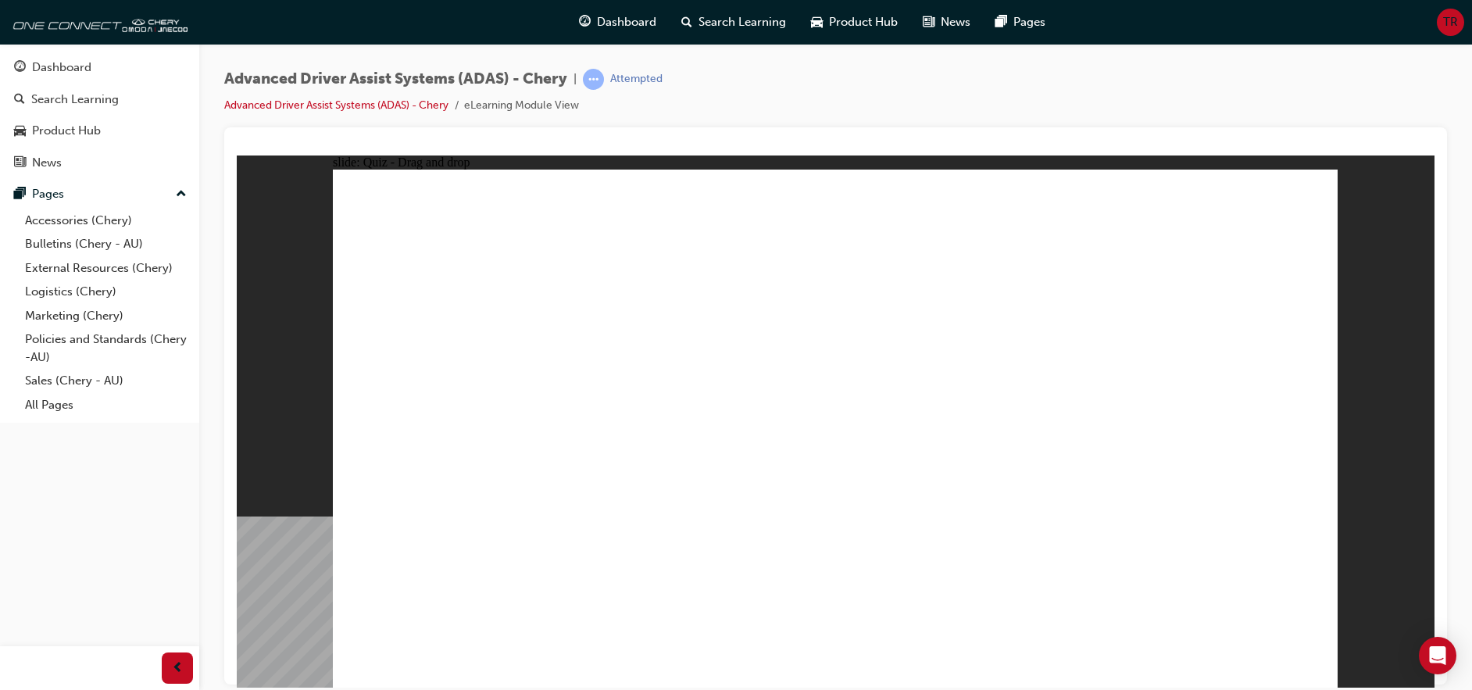
drag, startPoint x: 1181, startPoint y: 228, endPoint x: 591, endPoint y: 538, distance: 666.3
drag, startPoint x: 1055, startPoint y: 276, endPoint x: 583, endPoint y: 506, distance: 525.0
drag, startPoint x: 1168, startPoint y: 266, endPoint x: 902, endPoint y: 491, distance: 348.0
drag, startPoint x: 979, startPoint y: 221, endPoint x: 936, endPoint y: 516, distance: 298.4
drag, startPoint x: 865, startPoint y: 228, endPoint x: 983, endPoint y: 540, distance: 333.5
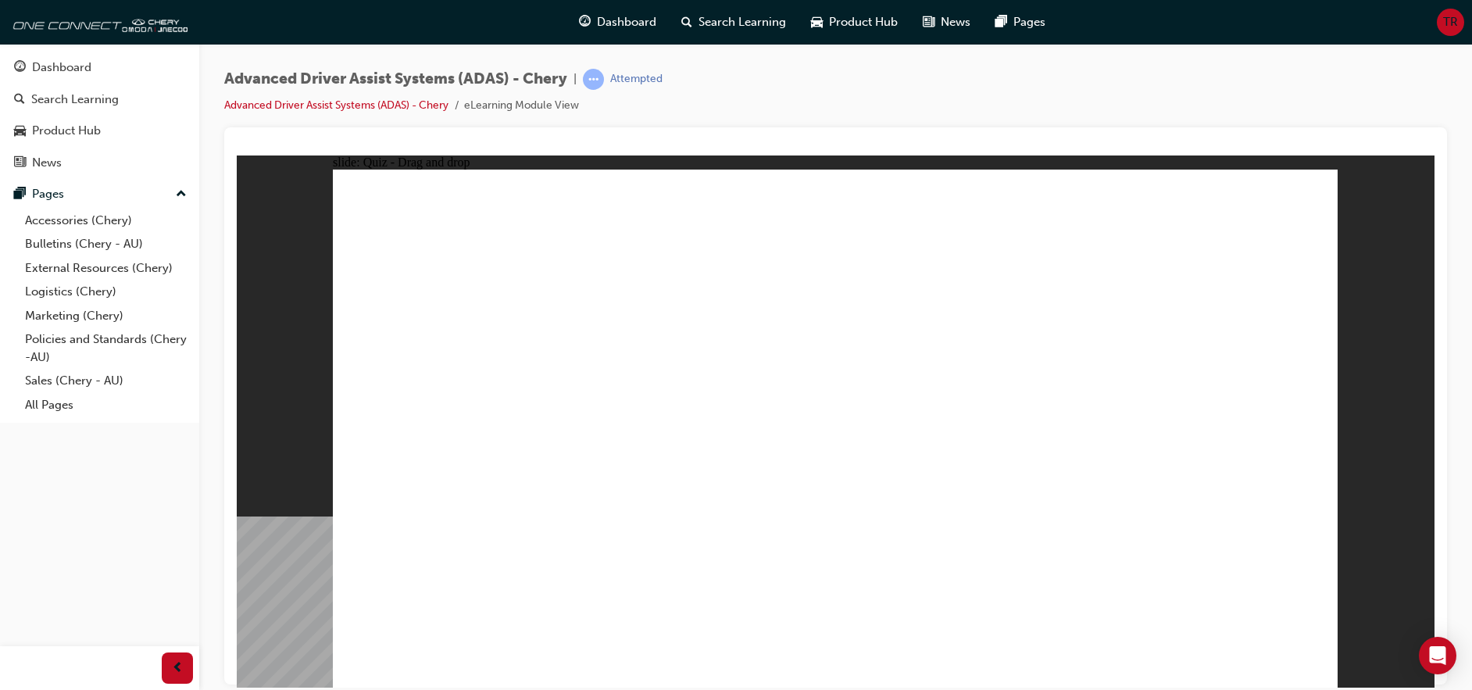
drag, startPoint x: 860, startPoint y: 271, endPoint x: 1122, endPoint y: 516, distance: 358.1
drag, startPoint x: 1062, startPoint y: 223, endPoint x: 929, endPoint y: 544, distance: 348.1
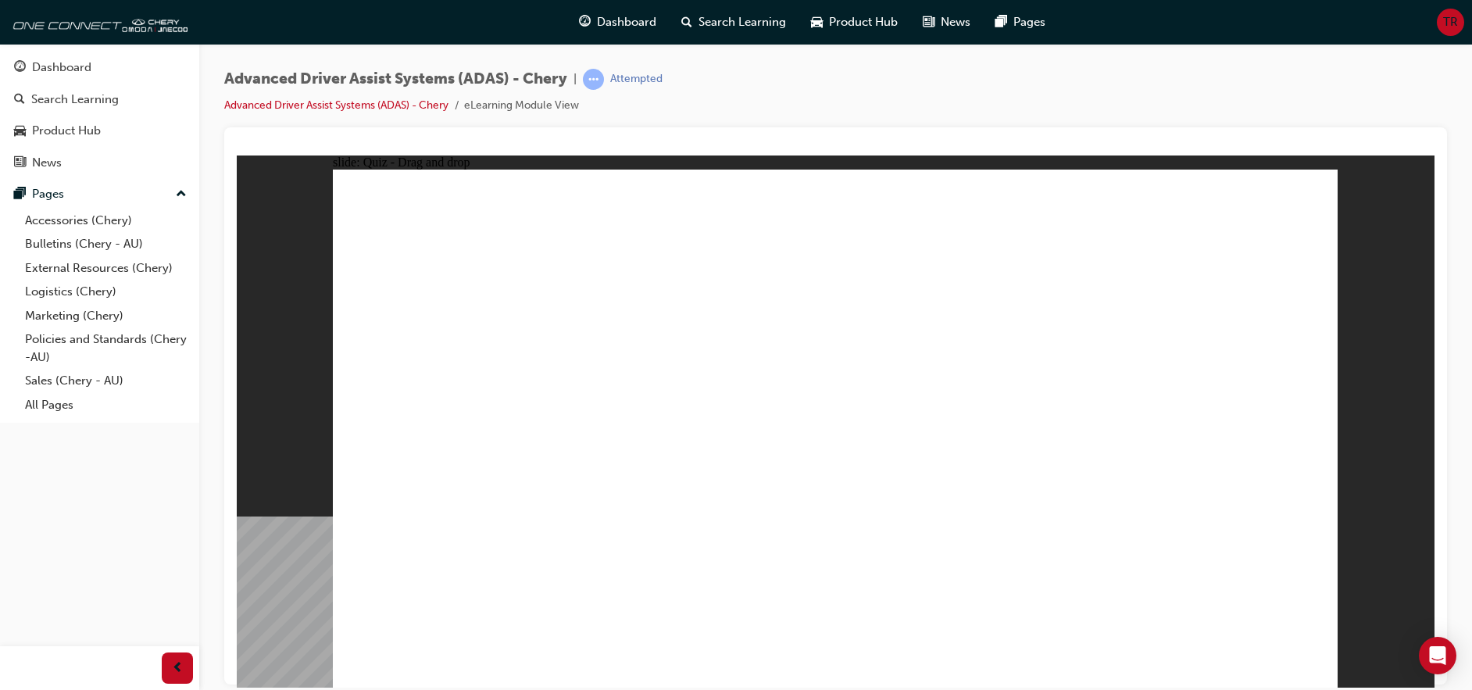
drag, startPoint x: 788, startPoint y: 586, endPoint x: 827, endPoint y: 293, distance: 295.5
drag, startPoint x: 645, startPoint y: 576, endPoint x: 942, endPoint y: 187, distance: 489.3
drag, startPoint x: 446, startPoint y: 576, endPoint x: 1193, endPoint y: 232, distance: 822.0
drag, startPoint x: 978, startPoint y: 580, endPoint x: 1165, endPoint y: 302, distance: 334.7
drag, startPoint x: 1126, startPoint y: 571, endPoint x: 1176, endPoint y: 309, distance: 266.4
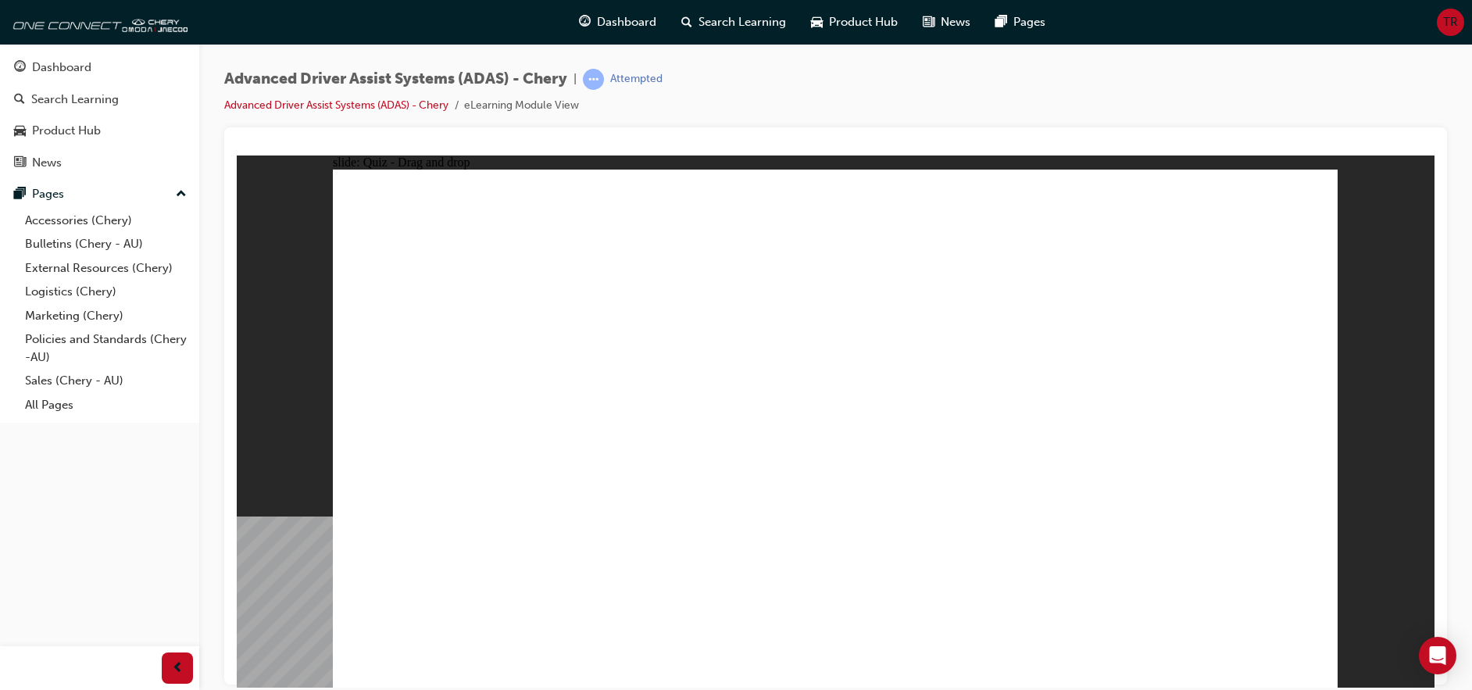
checkbox input "true"
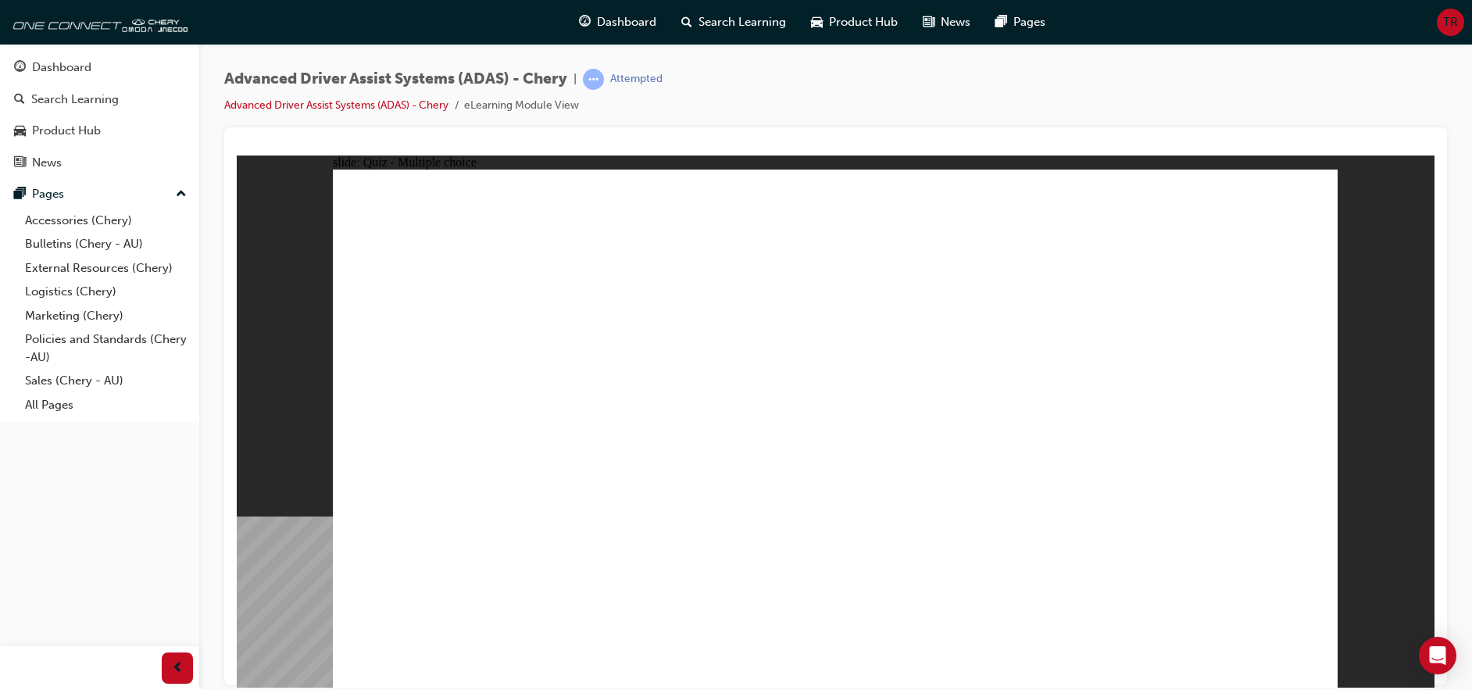
checkbox input "true"
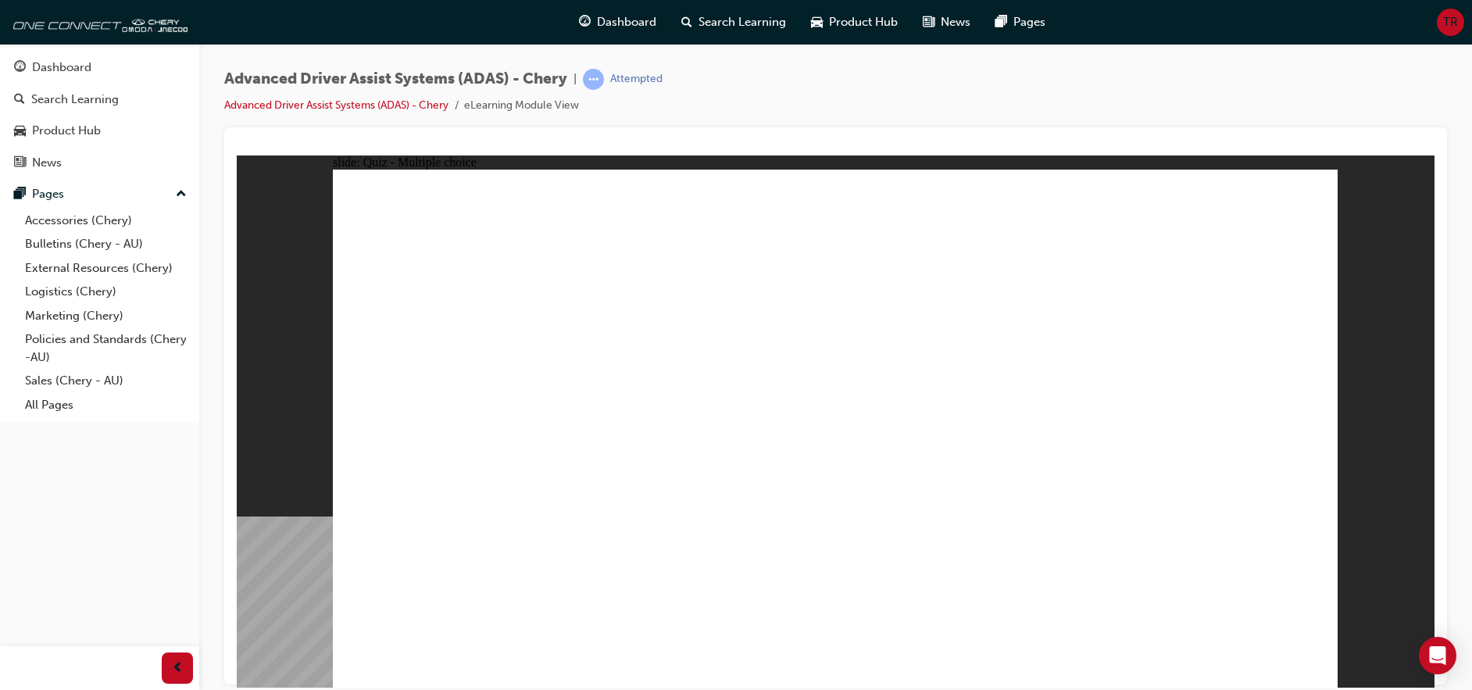
checkbox input "true"
drag, startPoint x: 840, startPoint y: 219, endPoint x: 862, endPoint y: 322, distance: 104.6
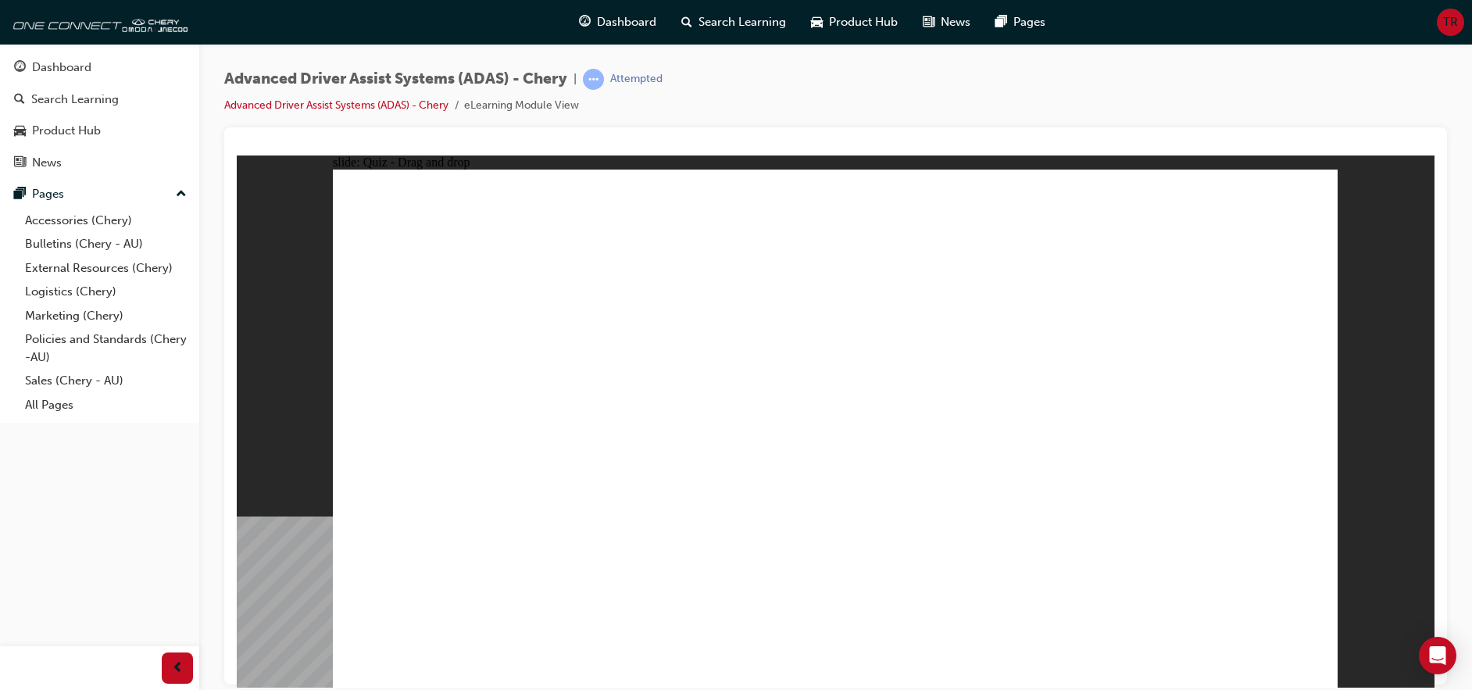
drag, startPoint x: 1025, startPoint y: 224, endPoint x: 454, endPoint y: 498, distance: 633.4
drag, startPoint x: 832, startPoint y: 232, endPoint x: 830, endPoint y: 512, distance: 280.4
drag, startPoint x: 836, startPoint y: 348, endPoint x: 937, endPoint y: 471, distance: 159.2
drag, startPoint x: 939, startPoint y: 215, endPoint x: 889, endPoint y: 287, distance: 87.5
drag, startPoint x: 854, startPoint y: 496, endPoint x: 875, endPoint y: 338, distance: 159.2
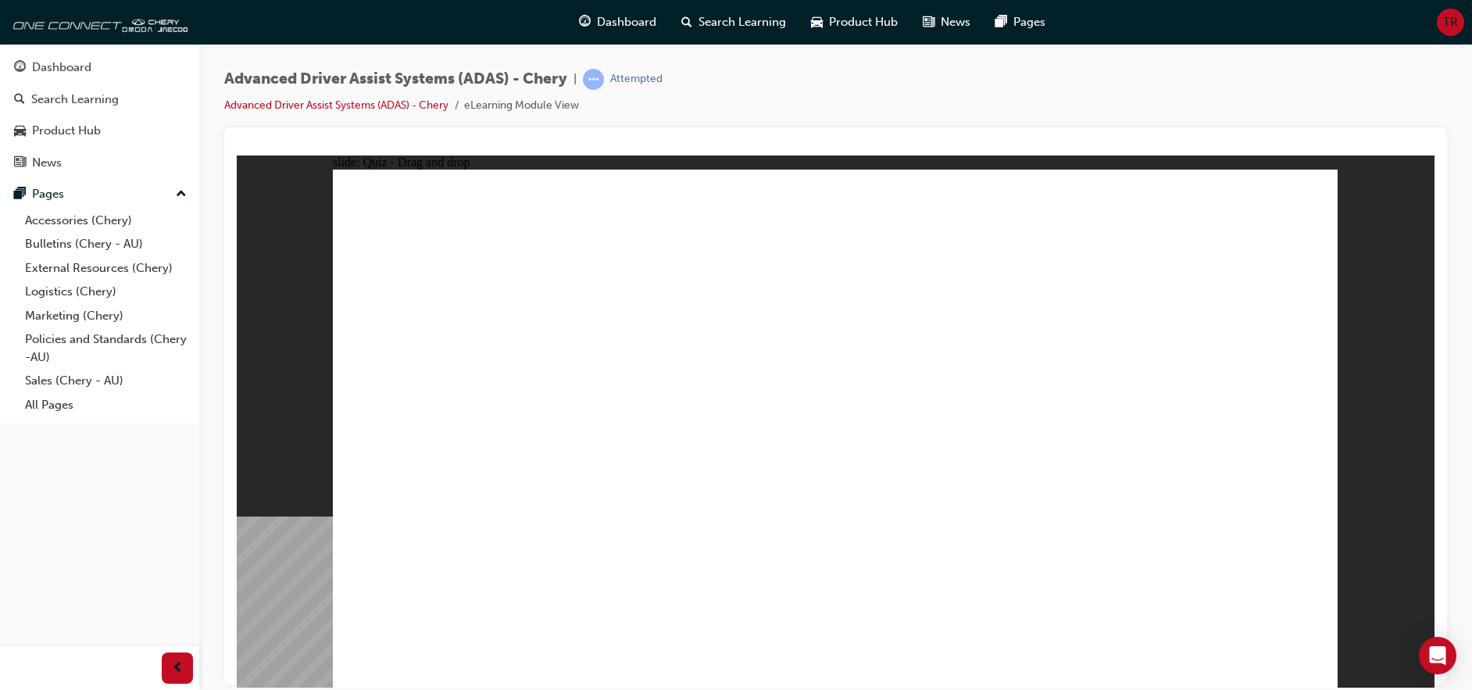
drag, startPoint x: 864, startPoint y: 489, endPoint x: 843, endPoint y: 279, distance: 211.2
drag, startPoint x: 852, startPoint y: 262, endPoint x: 862, endPoint y: 498, distance: 235.3
drag, startPoint x: 858, startPoint y: 230, endPoint x: 916, endPoint y: 497, distance: 273.3
drag, startPoint x: 922, startPoint y: 228, endPoint x: 1002, endPoint y: 494, distance: 278.2
drag, startPoint x: 1056, startPoint y: 264, endPoint x: 1101, endPoint y: 477, distance: 218.0
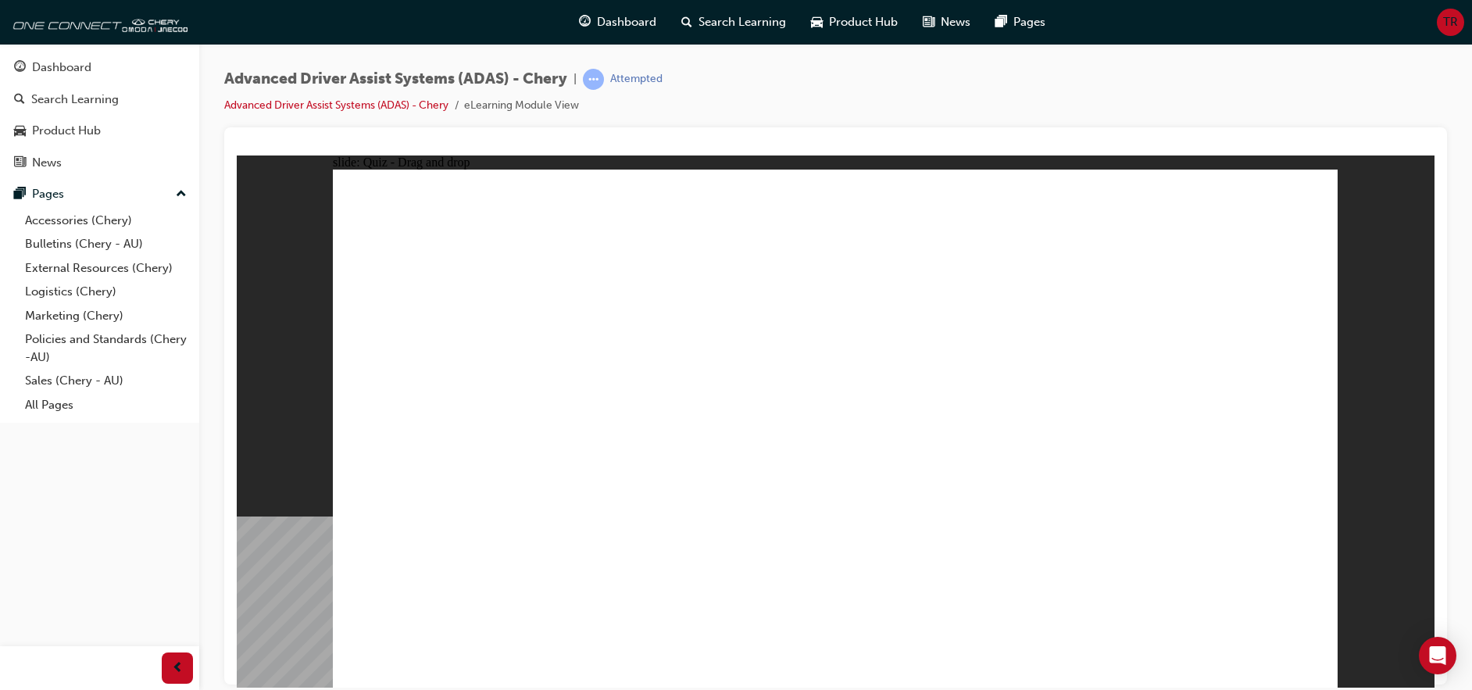
drag, startPoint x: 1178, startPoint y: 271, endPoint x: 968, endPoint y: 597, distance: 387.6
drag, startPoint x: 1160, startPoint y: 232, endPoint x: 930, endPoint y: 519, distance: 367.9
drag, startPoint x: 946, startPoint y: 284, endPoint x: 1029, endPoint y: 524, distance: 254.7
drag, startPoint x: 840, startPoint y: 487, endPoint x: 604, endPoint y: 494, distance: 236.0
drag, startPoint x: 513, startPoint y: 488, endPoint x: 1046, endPoint y: 552, distance: 536.5
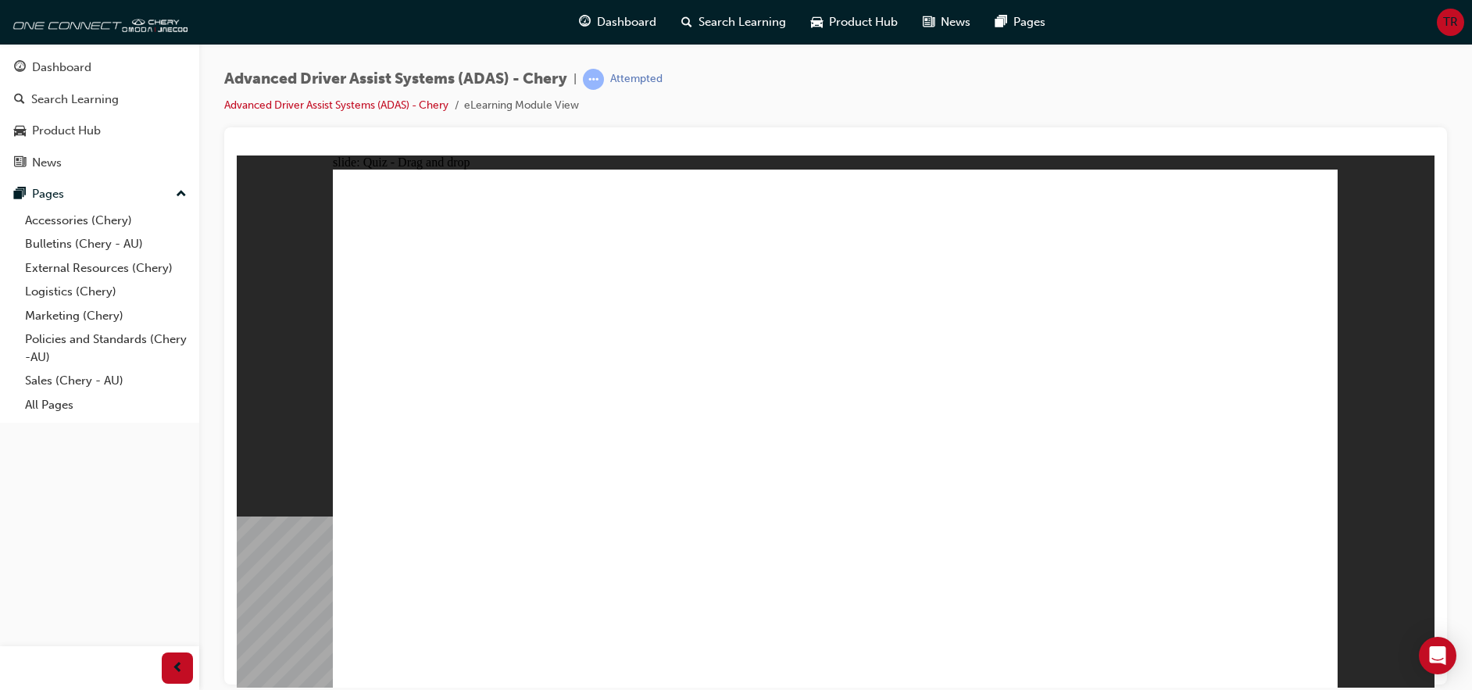
drag, startPoint x: 1035, startPoint y: 510, endPoint x: 637, endPoint y: 497, distance: 397.8
